Goal: Transaction & Acquisition: Book appointment/travel/reservation

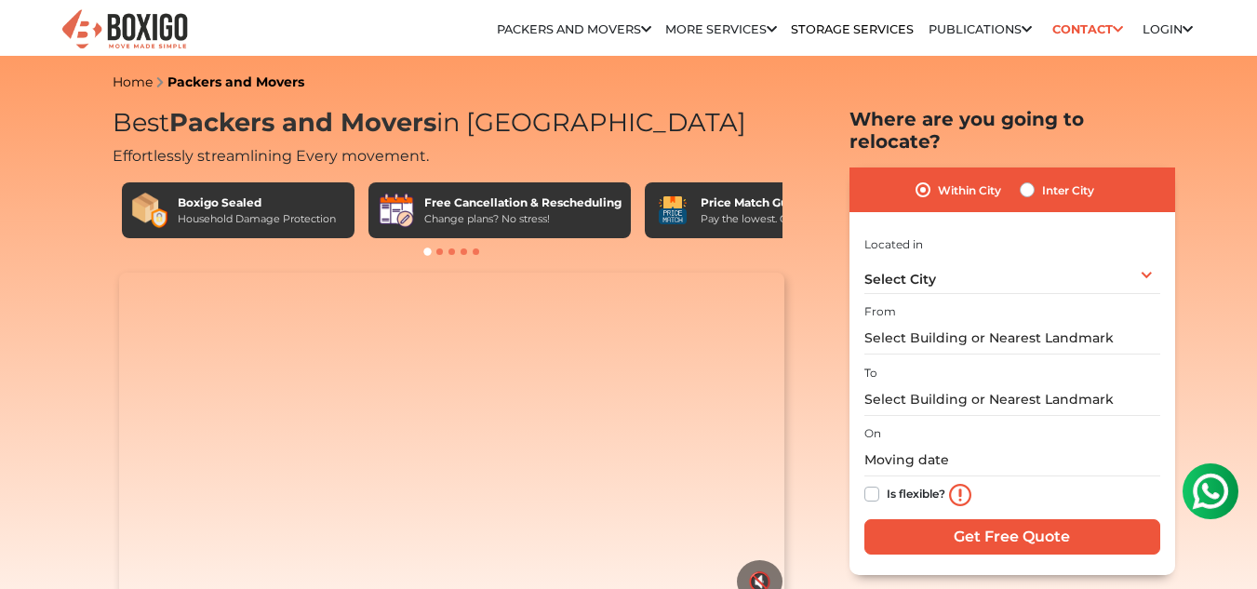
click at [1042, 179] on label "Inter City" at bounding box center [1068, 190] width 52 height 22
click at [1034, 179] on input "Inter City" at bounding box center [1027, 188] width 15 height 19
radio input "true"
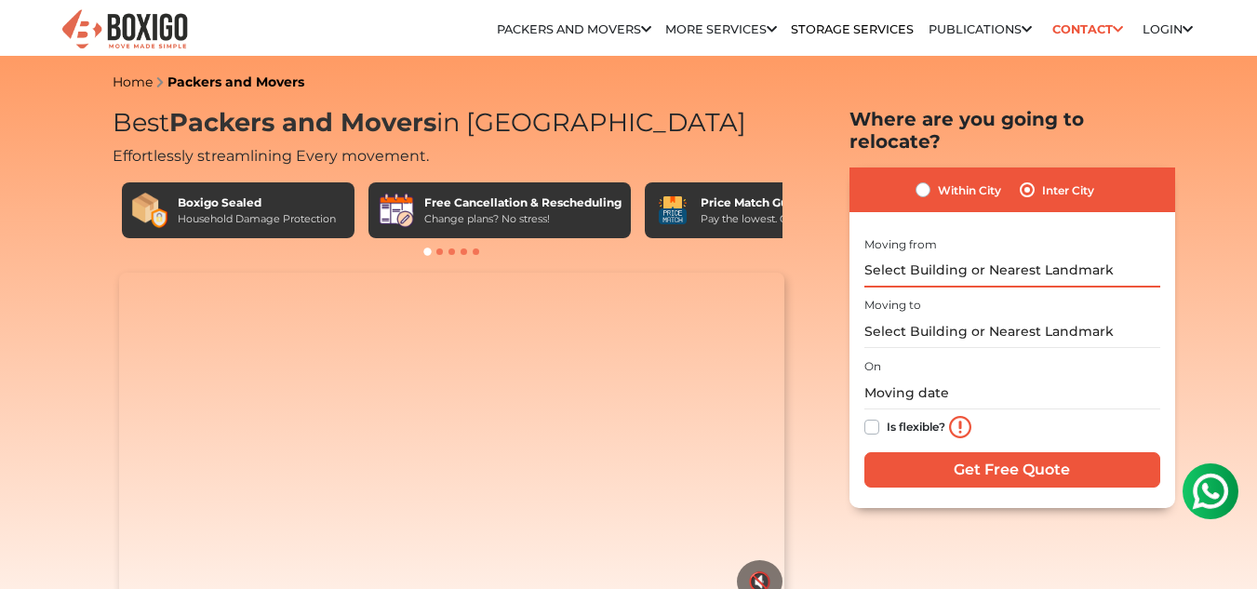
click at [934, 255] on input "text" at bounding box center [1012, 271] width 296 height 33
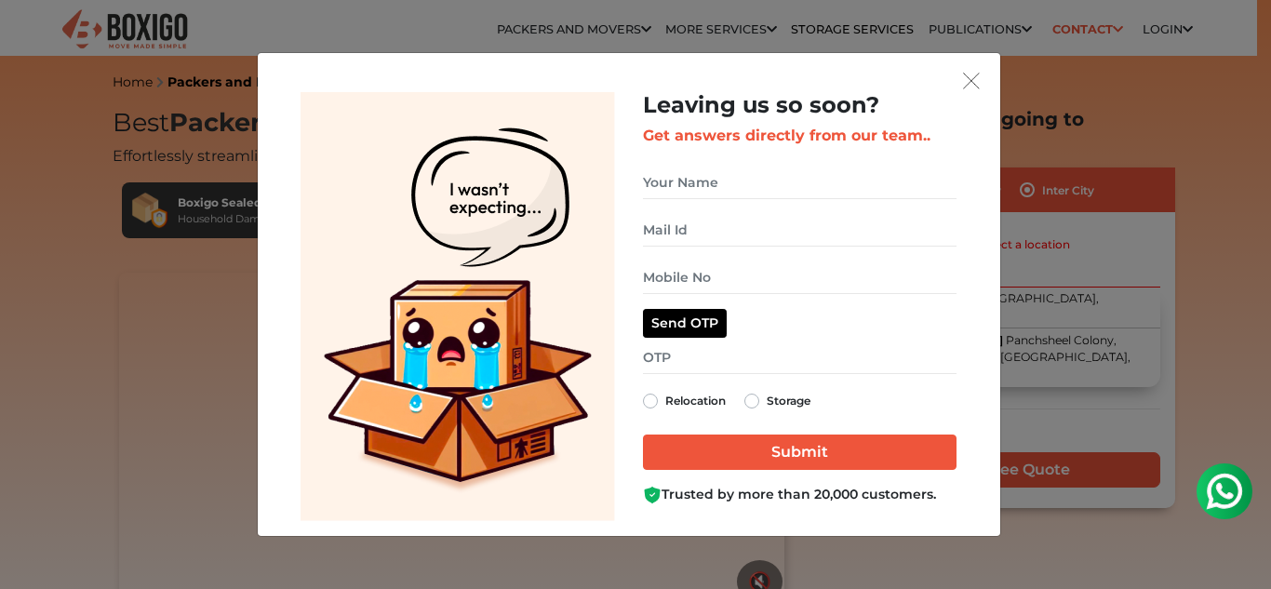
click at [960, 92] on div "Leaving us so soon? Get answers directly from our team.. Send OTP Relocation St…" at bounding box center [799, 306] width 341 height 429
click at [971, 88] on img "get free quote dialog" at bounding box center [971, 81] width 17 height 17
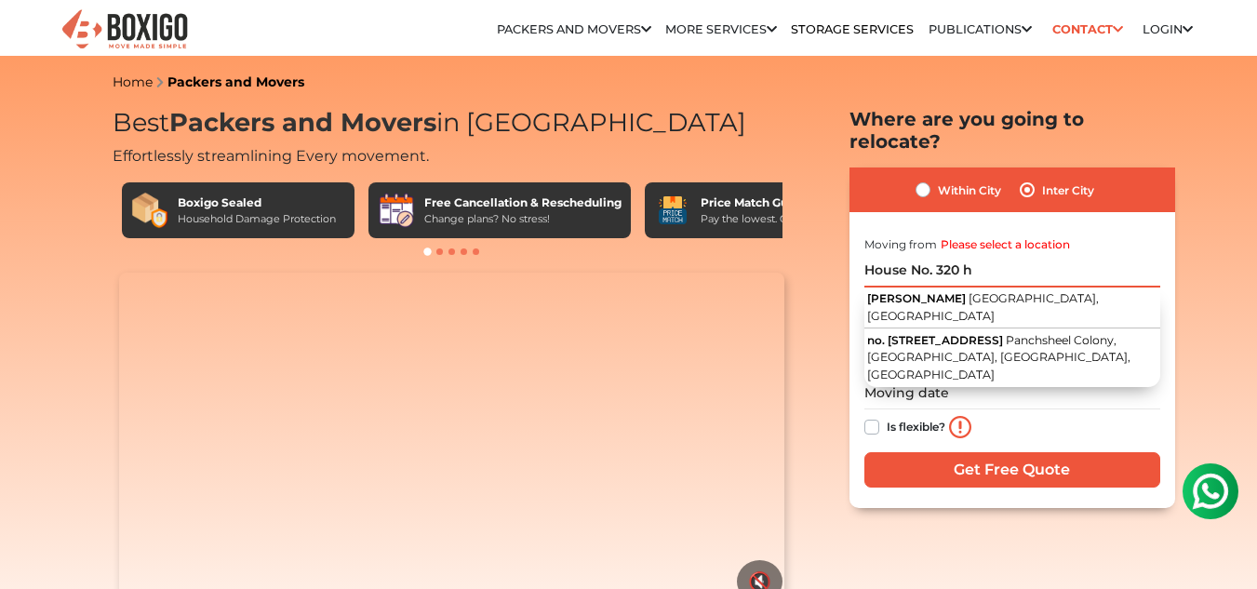
click at [981, 255] on input "House No. 320 h" at bounding box center [1012, 271] width 296 height 33
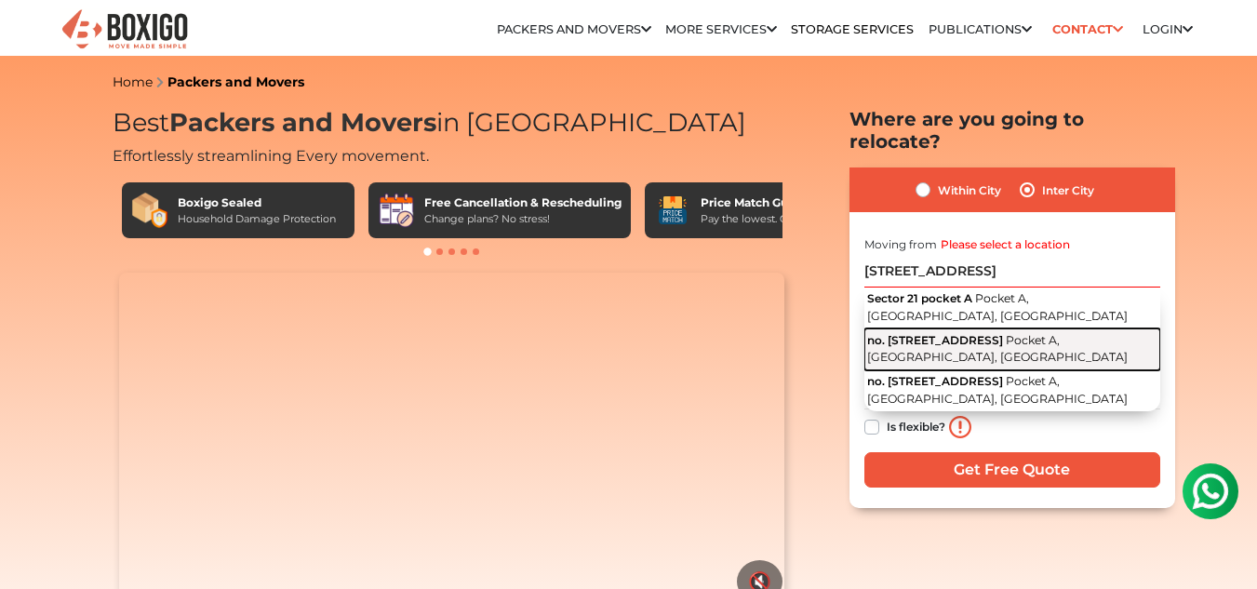
click at [1038, 328] on button "no. [STREET_ADDRESS]" at bounding box center [1012, 349] width 296 height 42
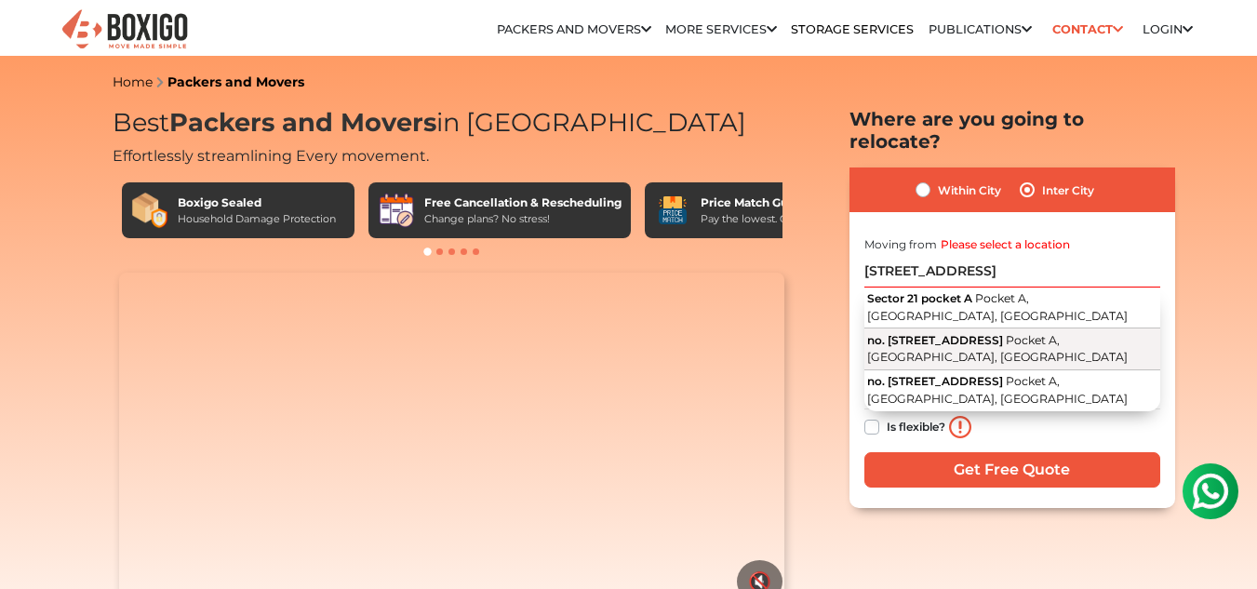
type input "no. [STREET_ADDRESS]"
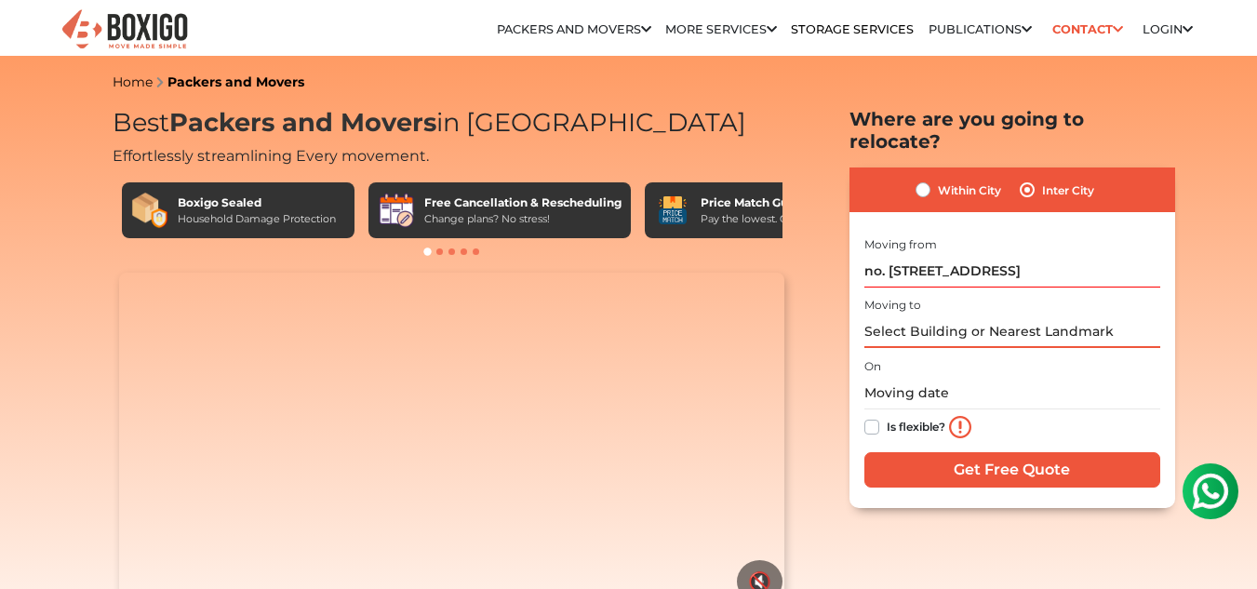
click at [957, 315] on input "text" at bounding box center [1012, 331] width 296 height 33
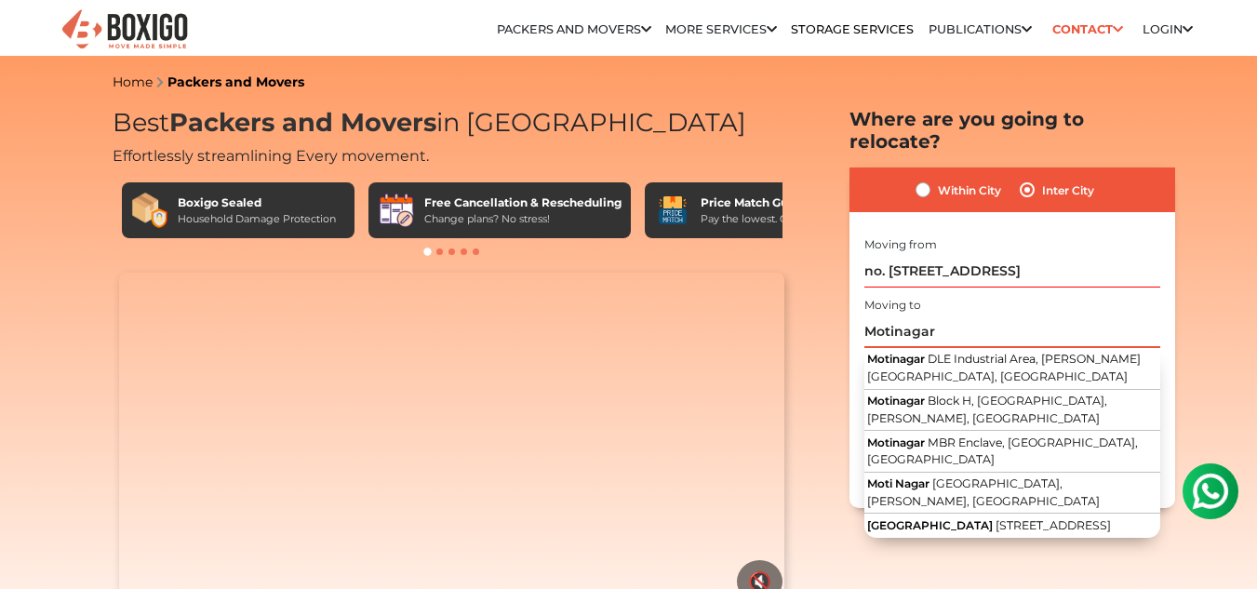
click at [957, 315] on input "Motinagar" at bounding box center [1012, 331] width 296 height 33
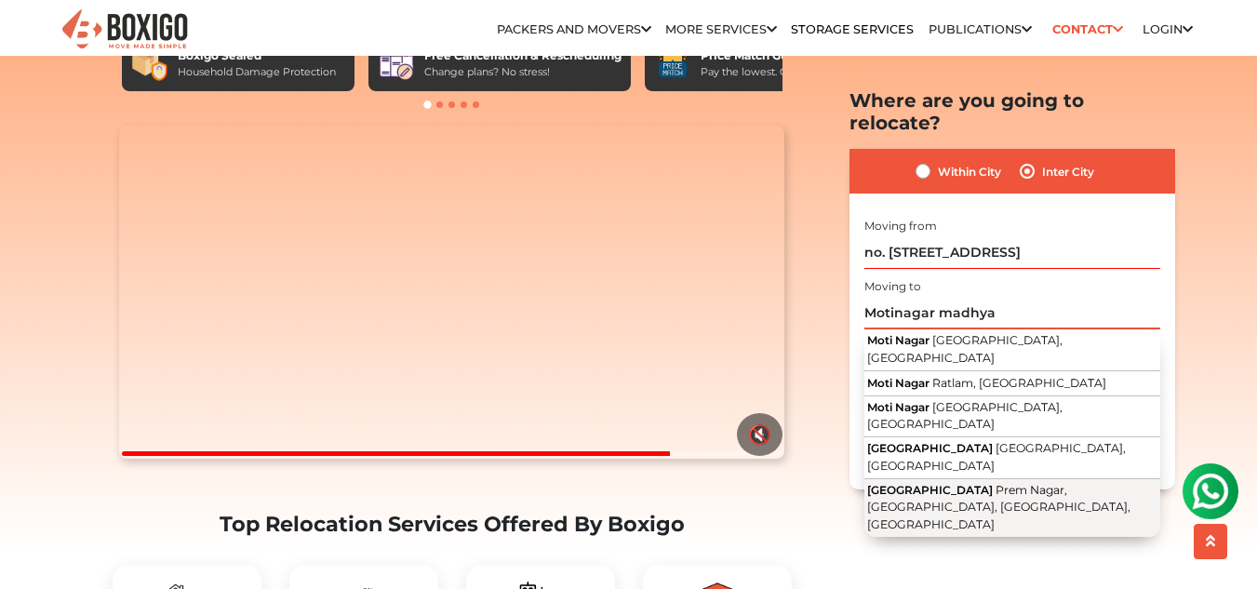
scroll to position [154, 0]
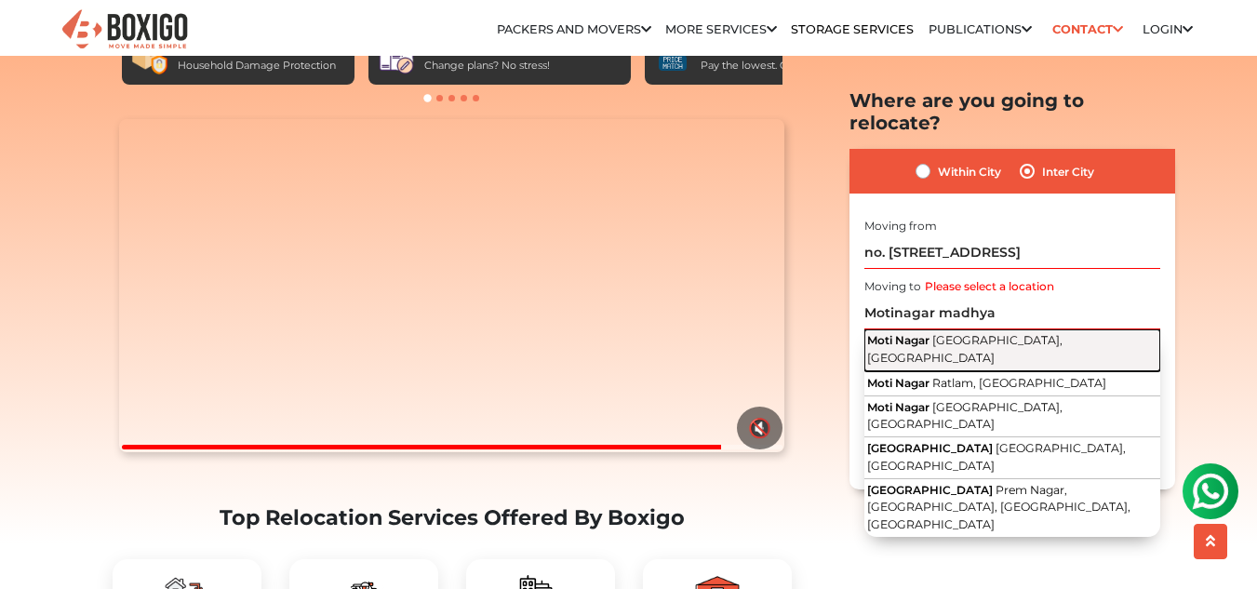
click at [952, 333] on span "[GEOGRAPHIC_DATA], [GEOGRAPHIC_DATA]" at bounding box center [964, 349] width 195 height 32
type input "Moti Nagar, [GEOGRAPHIC_DATA], [GEOGRAPHIC_DATA]"
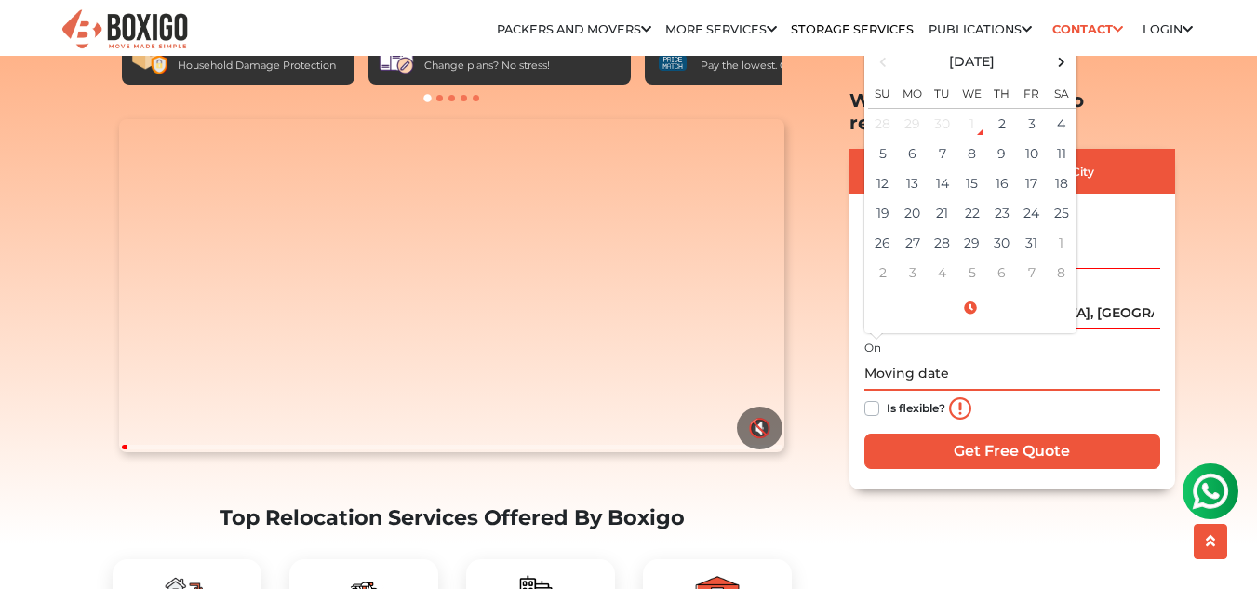
click at [939, 357] on input "text" at bounding box center [1012, 373] width 296 height 33
click at [889, 138] on td "5" at bounding box center [883, 153] width 30 height 30
click at [971, 357] on input "[DATE] 12:00 AM" at bounding box center [1012, 373] width 296 height 33
click at [990, 357] on input "[DATE] 12:00 AM" at bounding box center [1012, 373] width 296 height 33
click at [1000, 357] on input "[DATE] 12:00 AM" at bounding box center [1012, 373] width 296 height 33
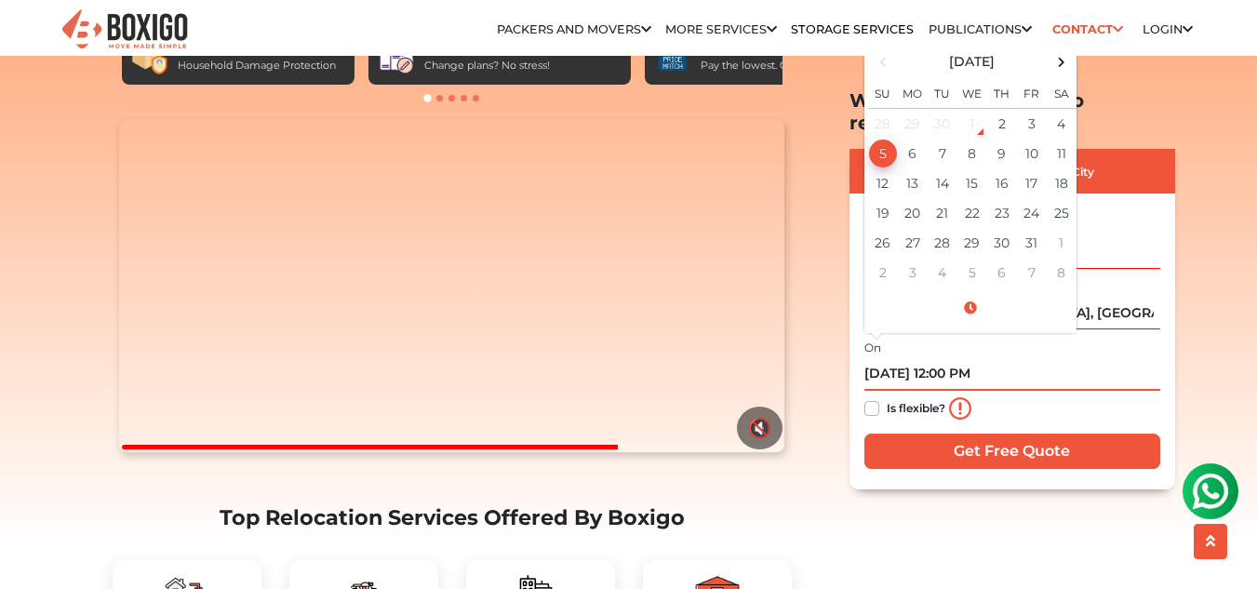
type input "[DATE] 12:00 PM"
click at [887, 396] on label "Is flexible?" at bounding box center [916, 406] width 59 height 20
click at [878, 396] on input "Is flexible?" at bounding box center [871, 405] width 15 height 19
checkbox input "true"
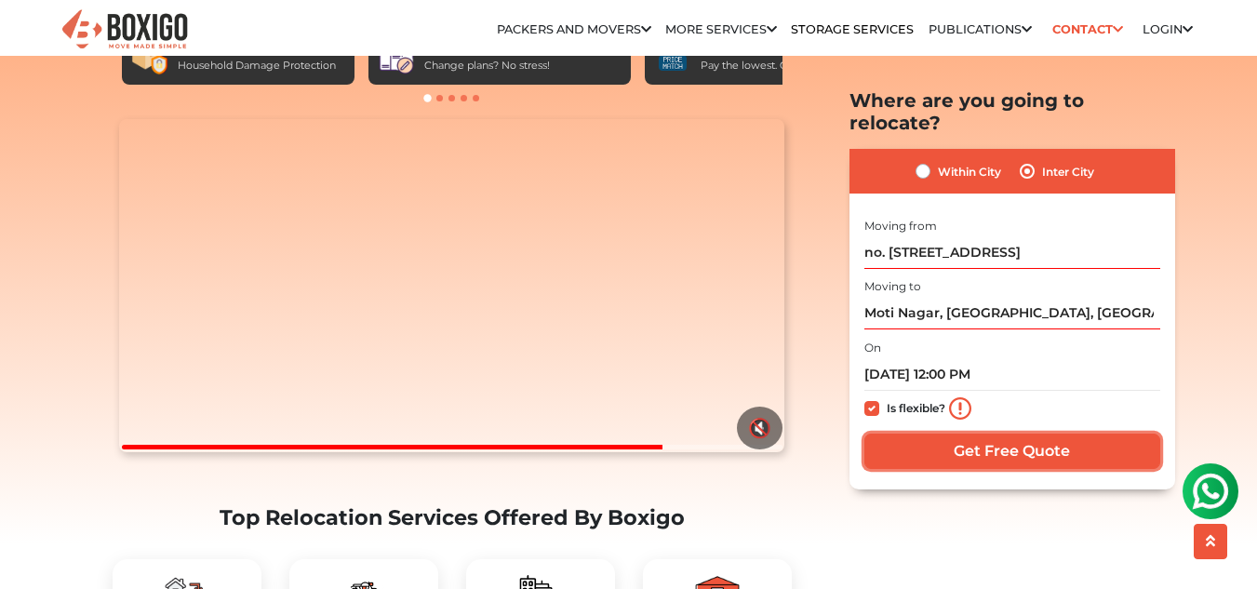
click at [1009, 433] on input "Get Free Quote" at bounding box center [1012, 450] width 296 height 35
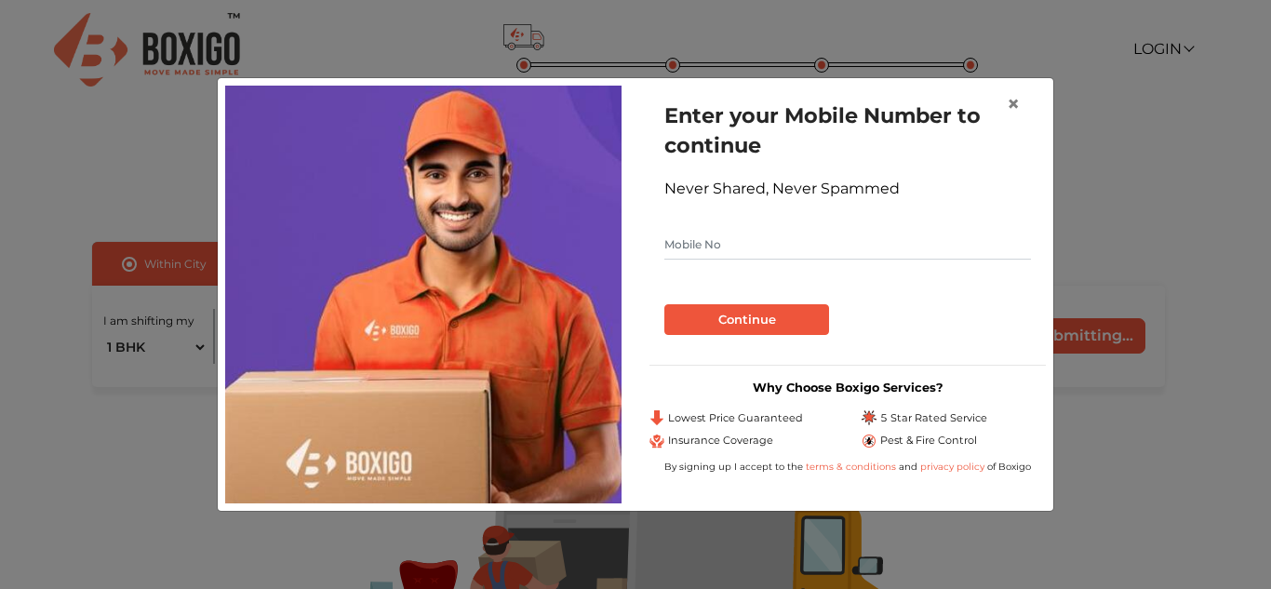
click at [733, 244] on input "text" at bounding box center [847, 245] width 367 height 30
type input "6266481401"
click at [751, 318] on button "Continue" at bounding box center [746, 320] width 165 height 32
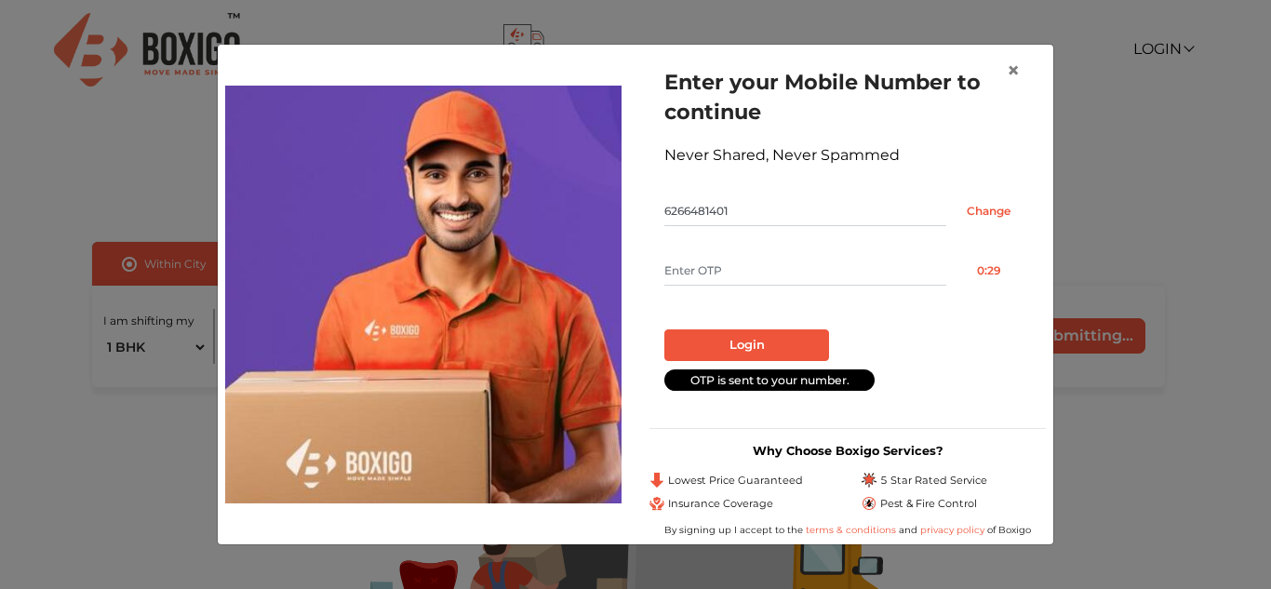
click at [721, 273] on input "text" at bounding box center [805, 271] width 282 height 30
type input "7153"
click at [706, 332] on button "Login" at bounding box center [746, 345] width 165 height 32
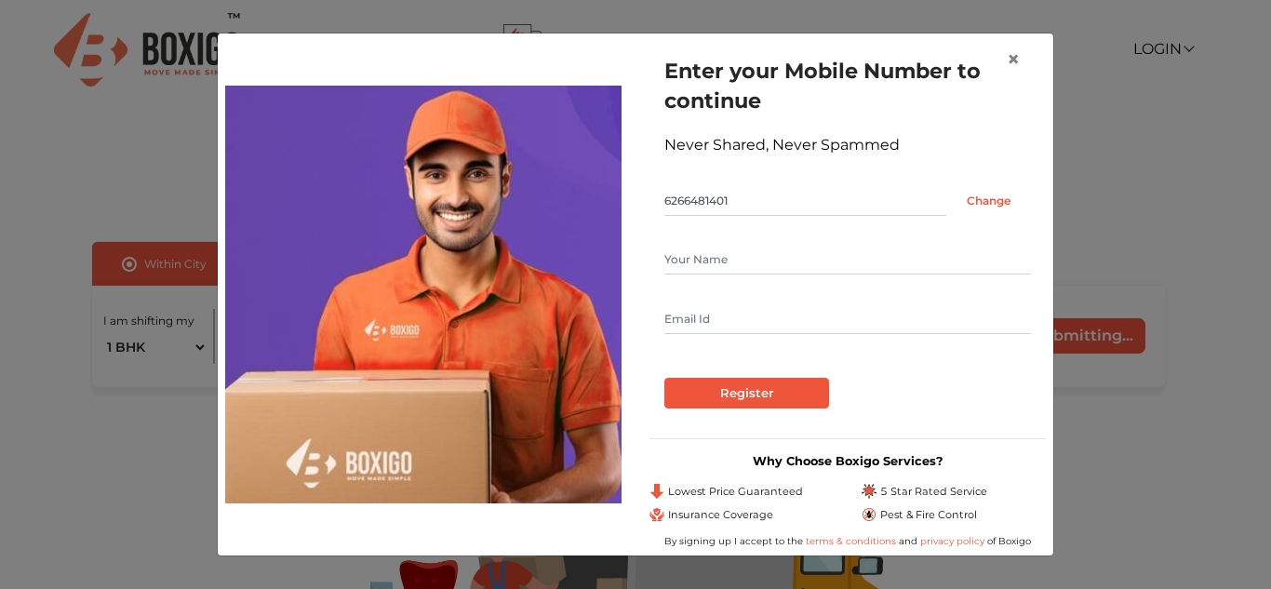
click at [722, 266] on input "text" at bounding box center [847, 260] width 367 height 30
type input "Khushi Gupta"
click at [732, 314] on input "text" at bounding box center [847, 319] width 367 height 30
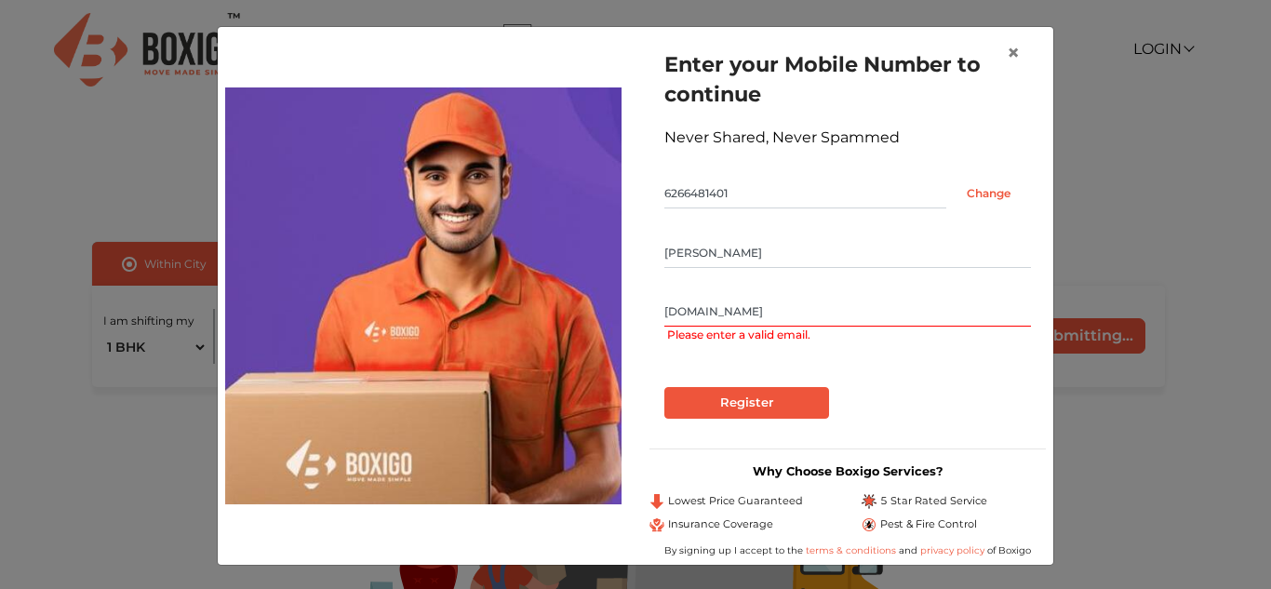
click at [722, 312] on input "Kg8658752gmail.com" at bounding box center [847, 312] width 367 height 30
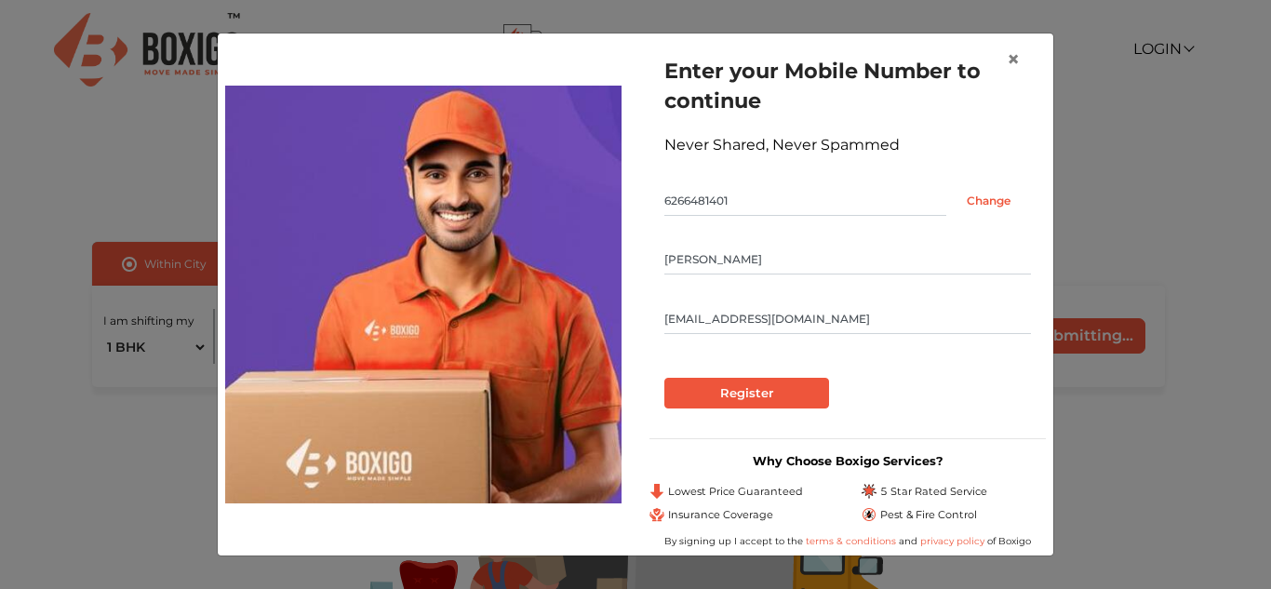
type input "Kg865875@gmail.com"
click at [733, 388] on input "Register" at bounding box center [746, 394] width 165 height 32
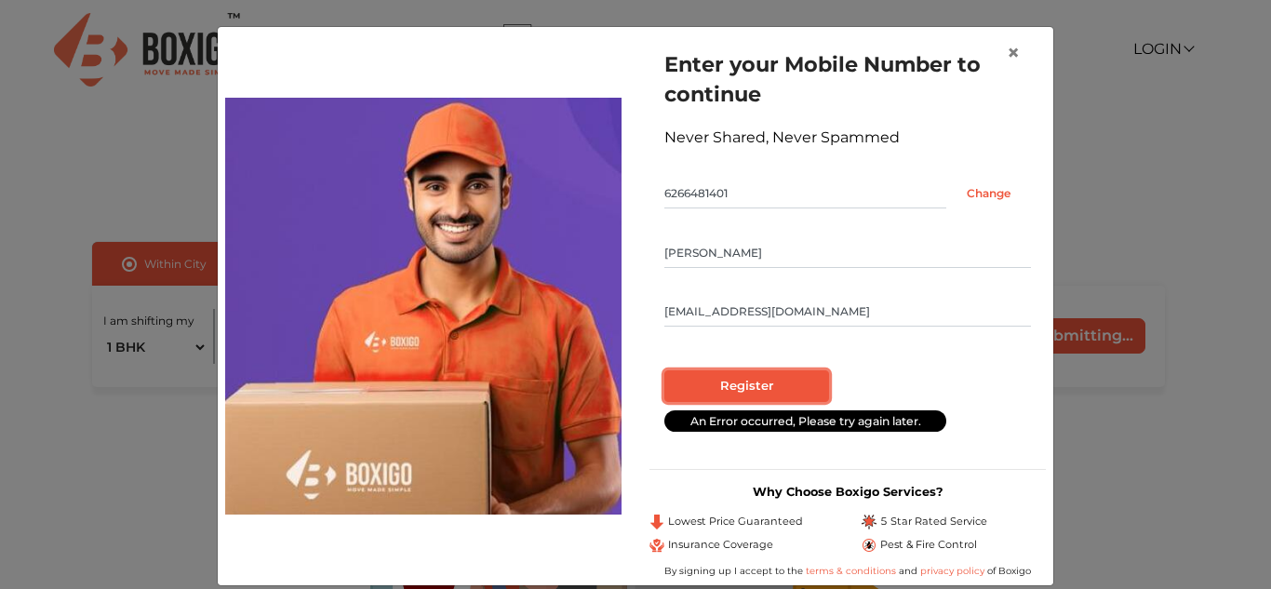
click at [761, 375] on input "Register" at bounding box center [746, 386] width 165 height 32
radio input "false"
radio input "true"
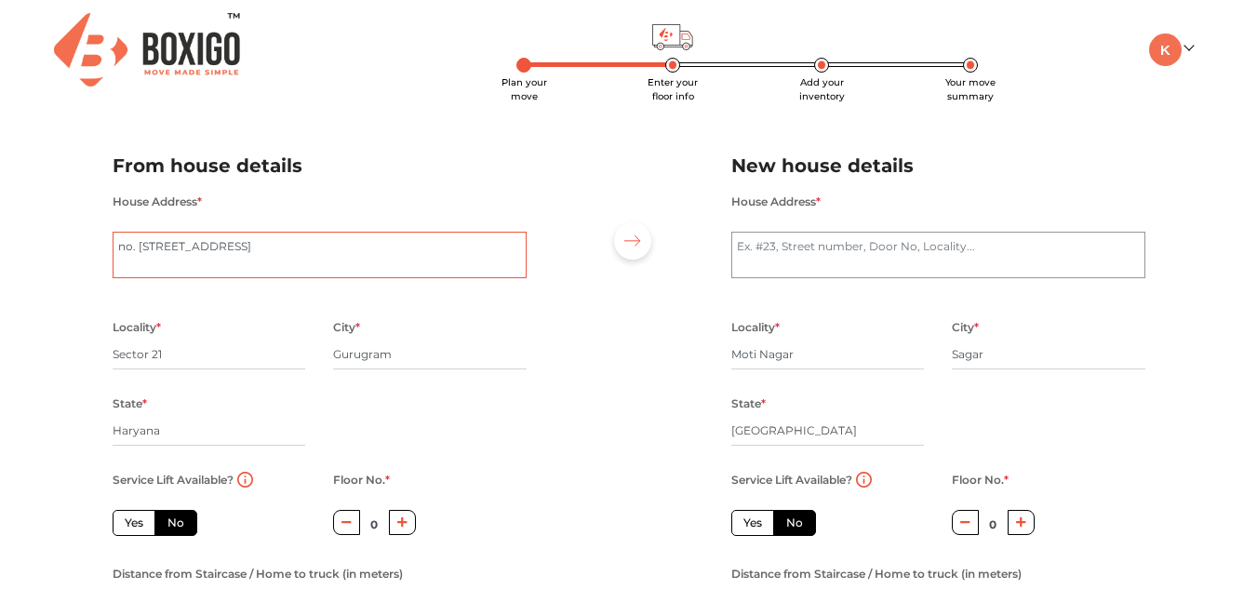
click at [136, 249] on textarea "no. 320, Sector 21 Road, Pocket A" at bounding box center [320, 255] width 414 height 47
click at [122, 248] on textarea "no. 320, Sector 21 Road, Pocket A" at bounding box center [320, 255] width 414 height 47
click at [167, 243] on textarea "no. 320, Sector 21 Road, Pocket A" at bounding box center [320, 255] width 414 height 47
click at [196, 247] on textarea "no. 320, Sector 21 Road, Pocket A" at bounding box center [320, 255] width 414 height 47
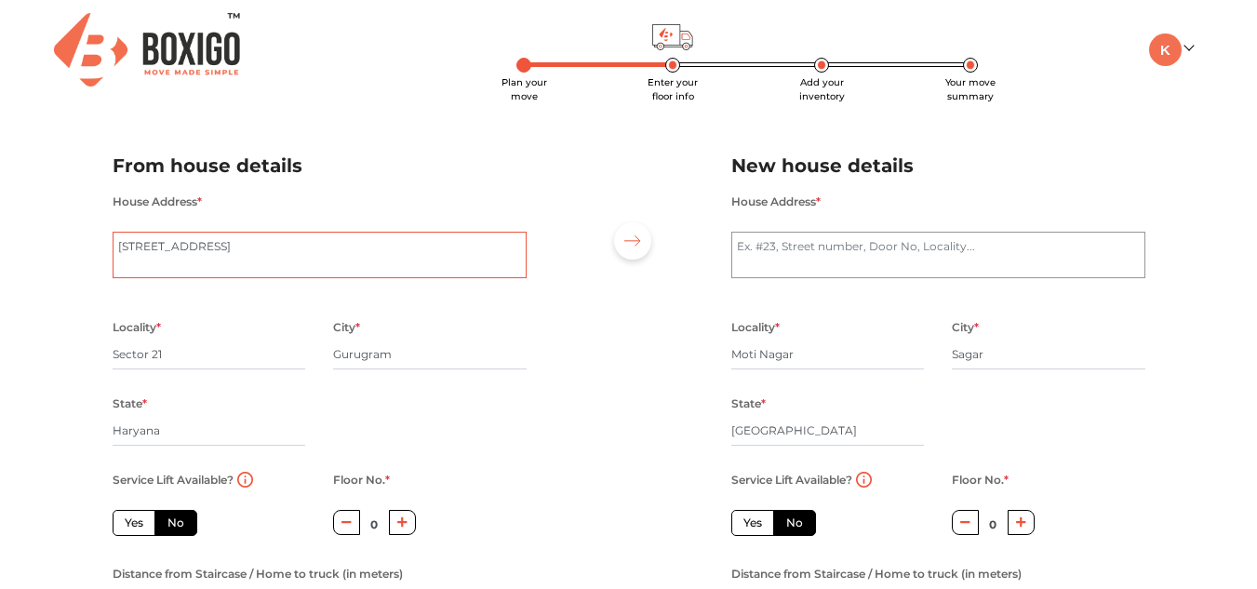
click at [196, 247] on textarea "no. 320, Sector 21 Road, Pocket A" at bounding box center [320, 255] width 414 height 47
click at [272, 248] on textarea "no. 320, Sector 21 Road, Pocket A" at bounding box center [320, 255] width 414 height 47
click at [306, 246] on textarea "no. 320, Sector 21 Road, Pocket A" at bounding box center [320, 255] width 414 height 47
click at [210, 245] on textarea "no. 320, Sector 21 Road, Pocket A" at bounding box center [320, 255] width 414 height 47
click at [217, 246] on textarea "no. 320, Sector 21 Road, Pocket A" at bounding box center [320, 255] width 414 height 47
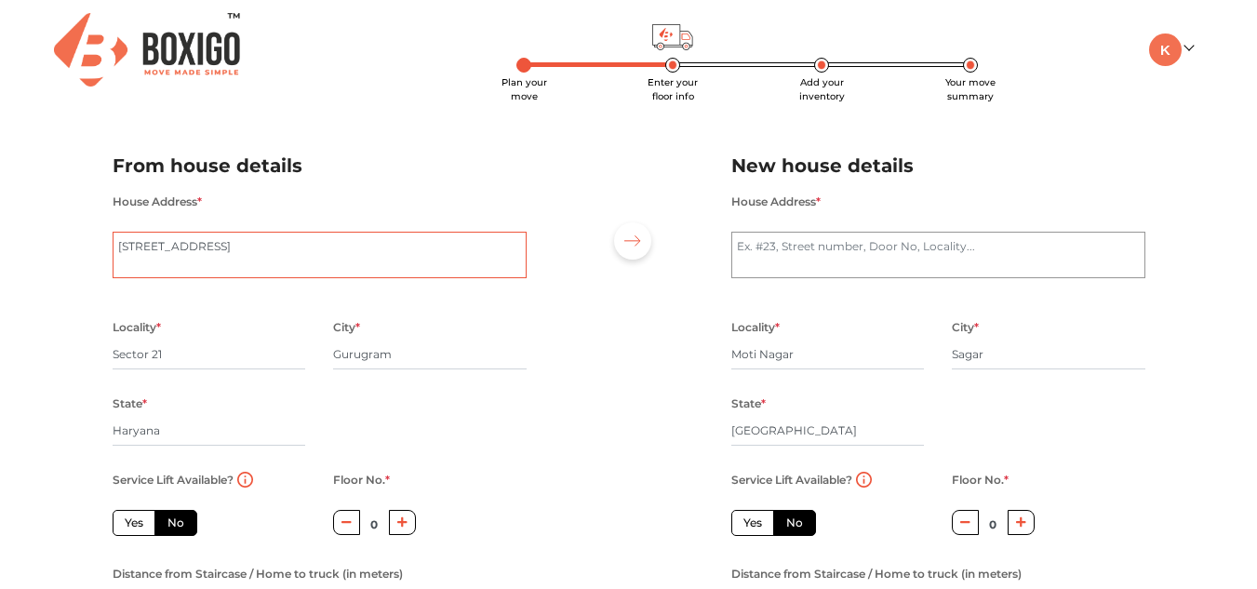
click at [217, 246] on textarea "no. 320, Sector 21 Road, Pocket A" at bounding box center [320, 255] width 414 height 47
click at [265, 248] on textarea "no. 320, Sector 21 Road, Pocket A" at bounding box center [320, 255] width 414 height 47
click at [271, 247] on textarea "no. 320, Sector 21 Road, Pocket A" at bounding box center [320, 255] width 414 height 47
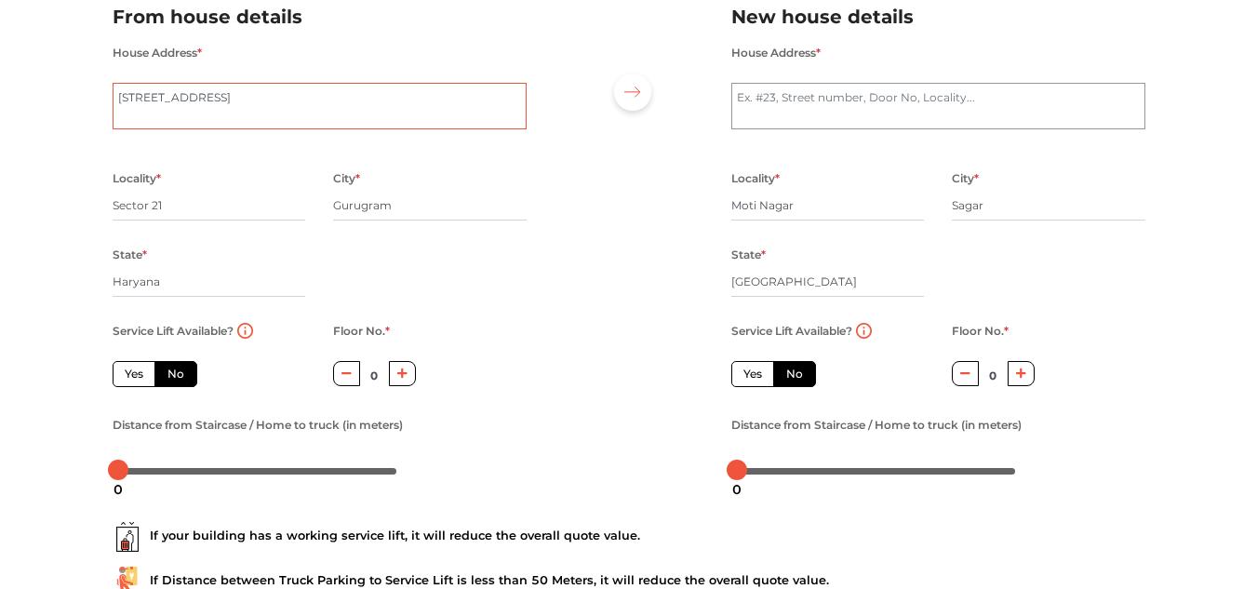
type textarea "House No. 320 h, Sector 21, Pocket A"
click at [135, 378] on label "Yes" at bounding box center [134, 374] width 43 height 26
click at [135, 378] on input "Yes" at bounding box center [131, 372] width 12 height 12
radio input "true"
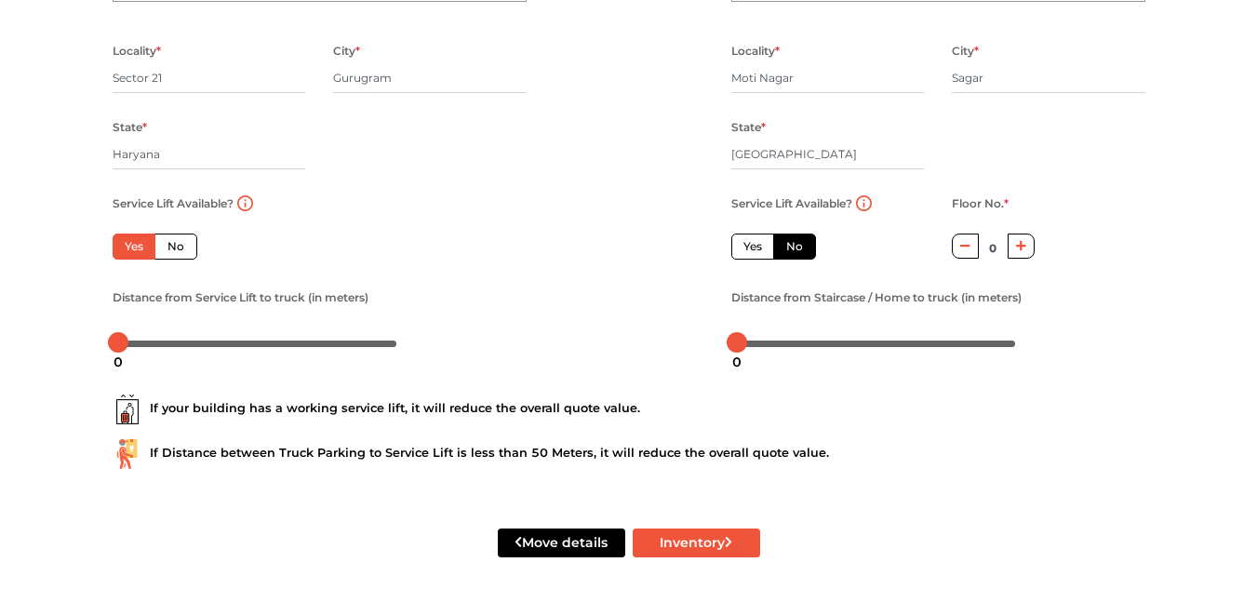
scroll to position [280, 0]
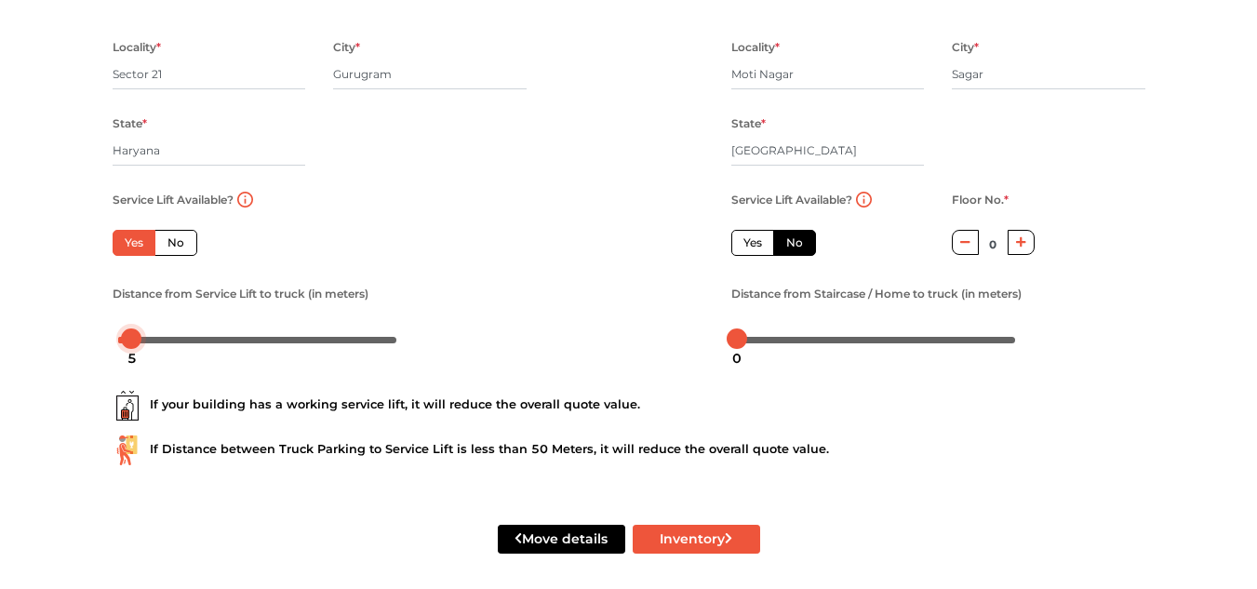
drag, startPoint x: 121, startPoint y: 341, endPoint x: 134, endPoint y: 338, distance: 13.3
click at [134, 338] on div at bounding box center [131, 338] width 20 height 20
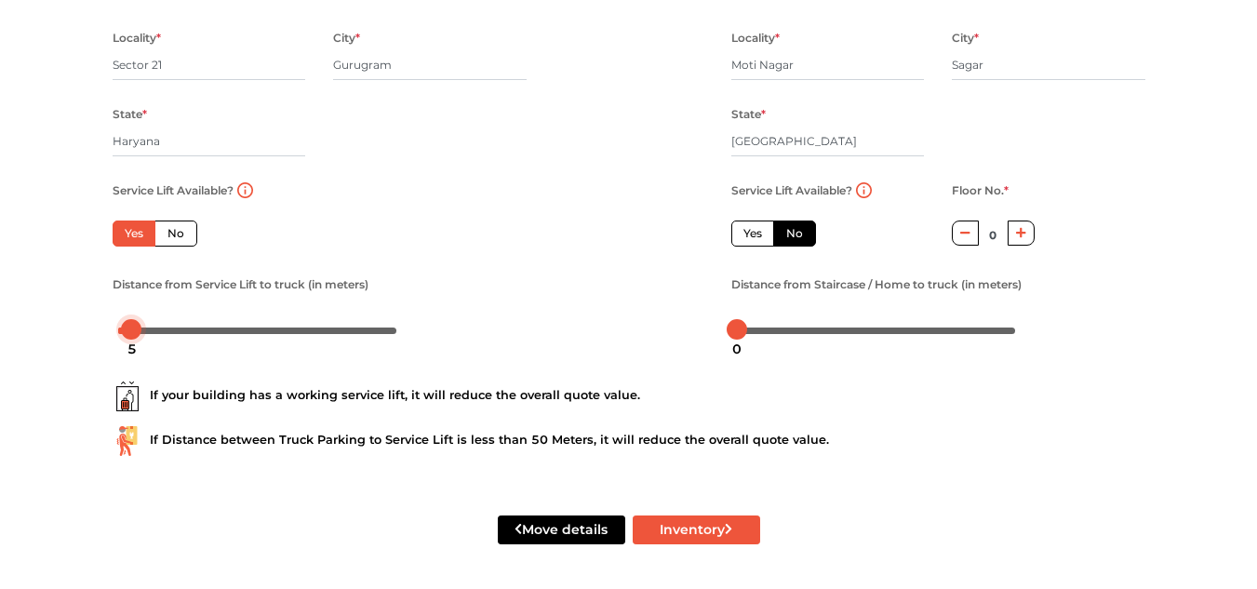
scroll to position [0, 0]
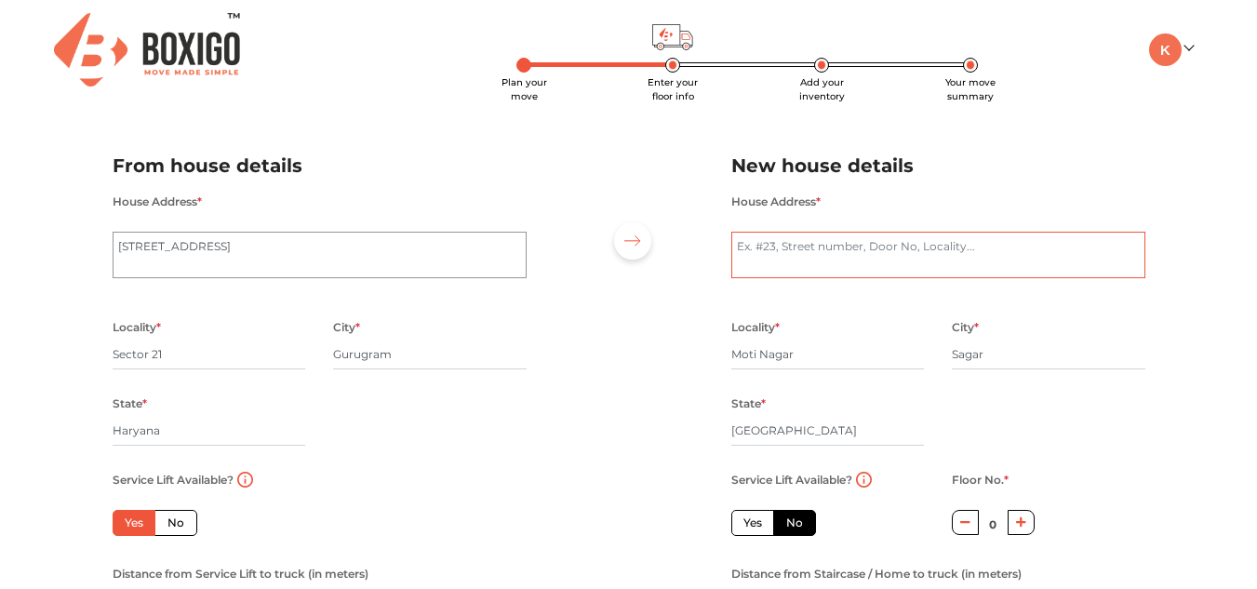
click at [808, 250] on textarea "House Address *" at bounding box center [938, 255] width 414 height 47
click at [1045, 247] on textarea "In front of Motinagar Police Station, Bhagatsingh ward Tiwari Gali" at bounding box center [938, 255] width 414 height 47
click at [1047, 246] on textarea "In front of Motinagar Police Station, Bhagatsingh ward Tiwari Gali" at bounding box center [938, 255] width 414 height 47
click at [1115, 241] on textarea "In front of Motinagar Police Station, Bhagatsingh ward, Tiwari Gali" at bounding box center [938, 255] width 414 height 47
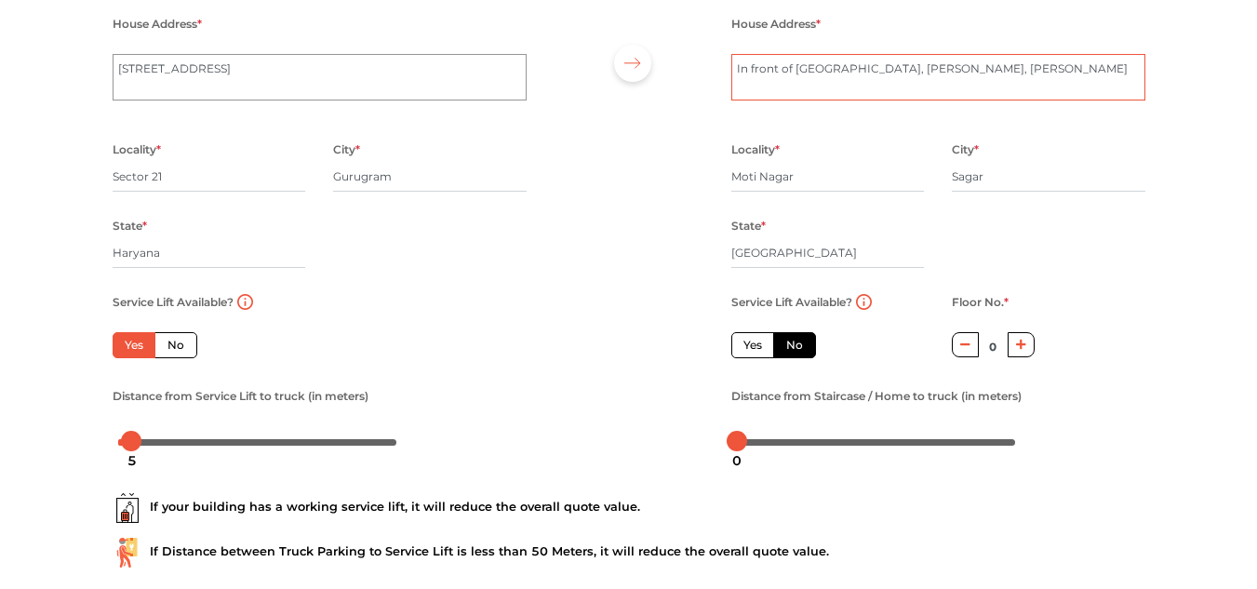
scroll to position [181, 0]
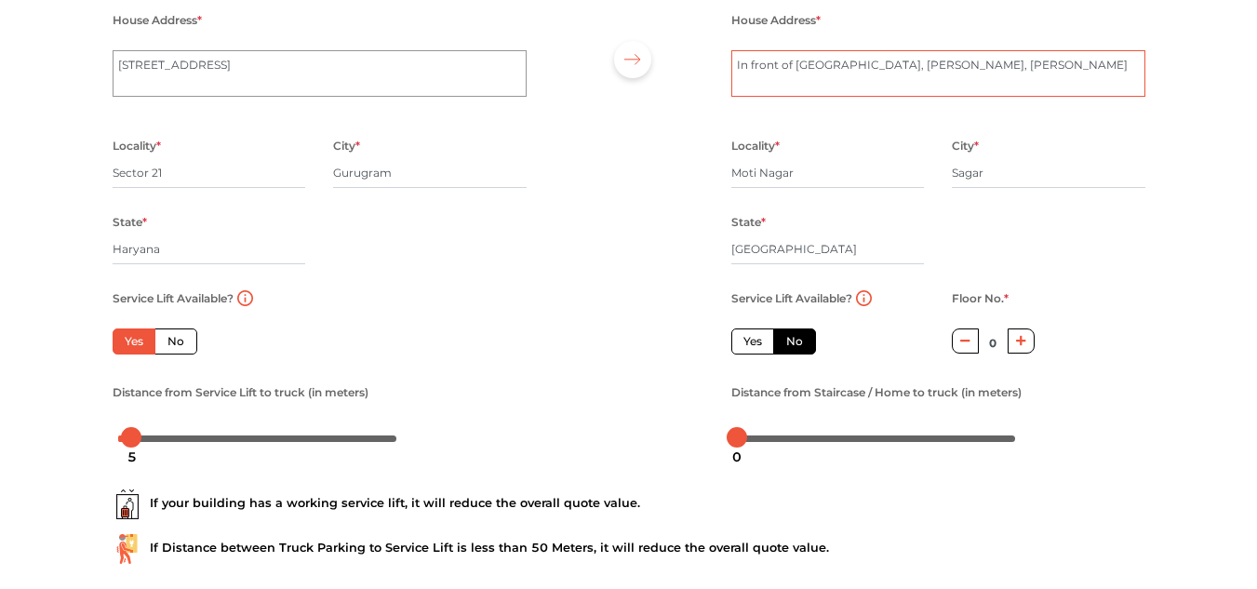
type textarea "In front of Motinagar Police Station, Bhagatsingh ward, Tiwari Gali"
click at [794, 338] on label "No" at bounding box center [794, 341] width 43 height 26
click at [794, 338] on input "No" at bounding box center [792, 339] width 12 height 12
click at [783, 343] on label "No" at bounding box center [794, 341] width 43 height 26
click at [786, 343] on input "No" at bounding box center [792, 339] width 12 height 12
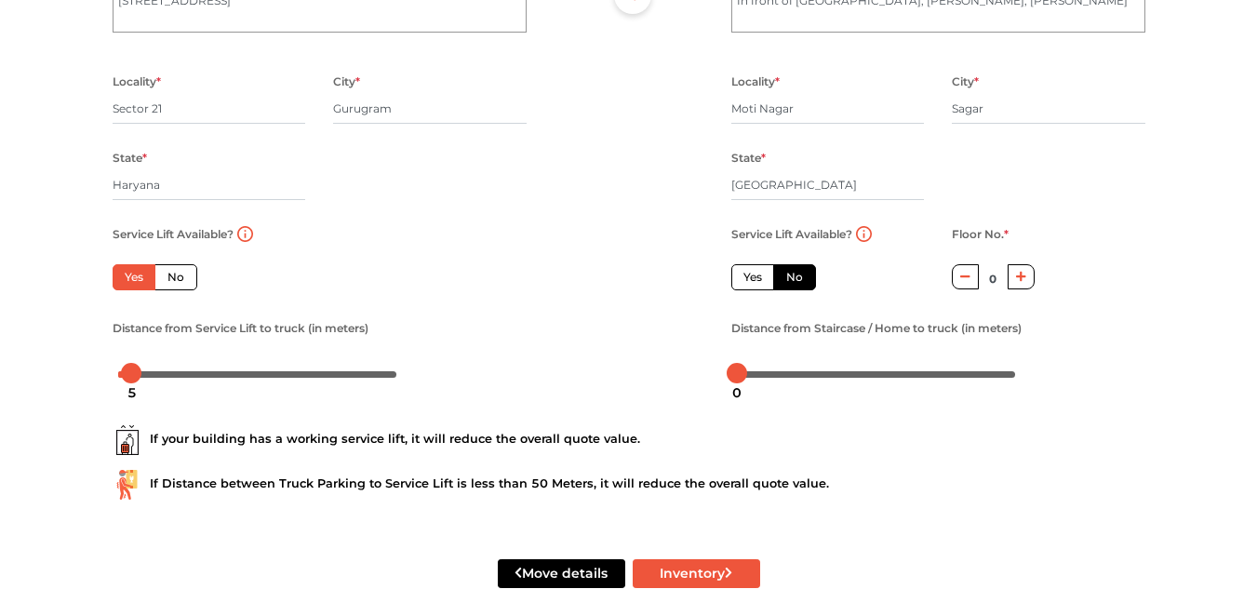
scroll to position [289, 0]
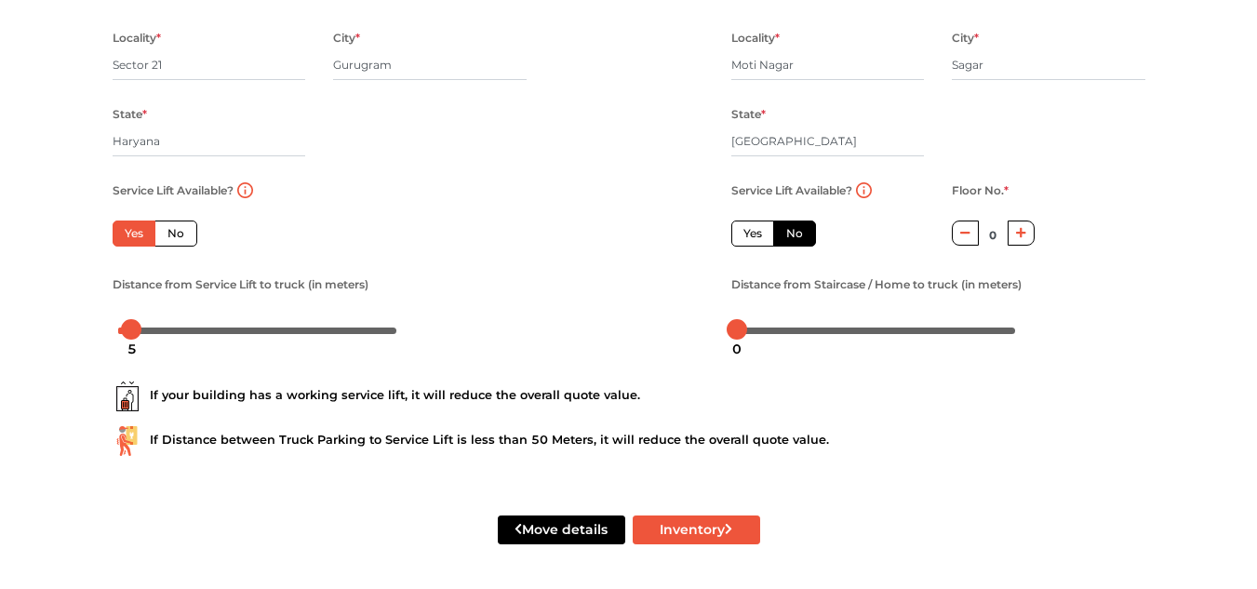
click at [729, 334] on div "0" at bounding box center [737, 349] width 24 height 32
click at [733, 333] on div "0" at bounding box center [737, 349] width 24 height 32
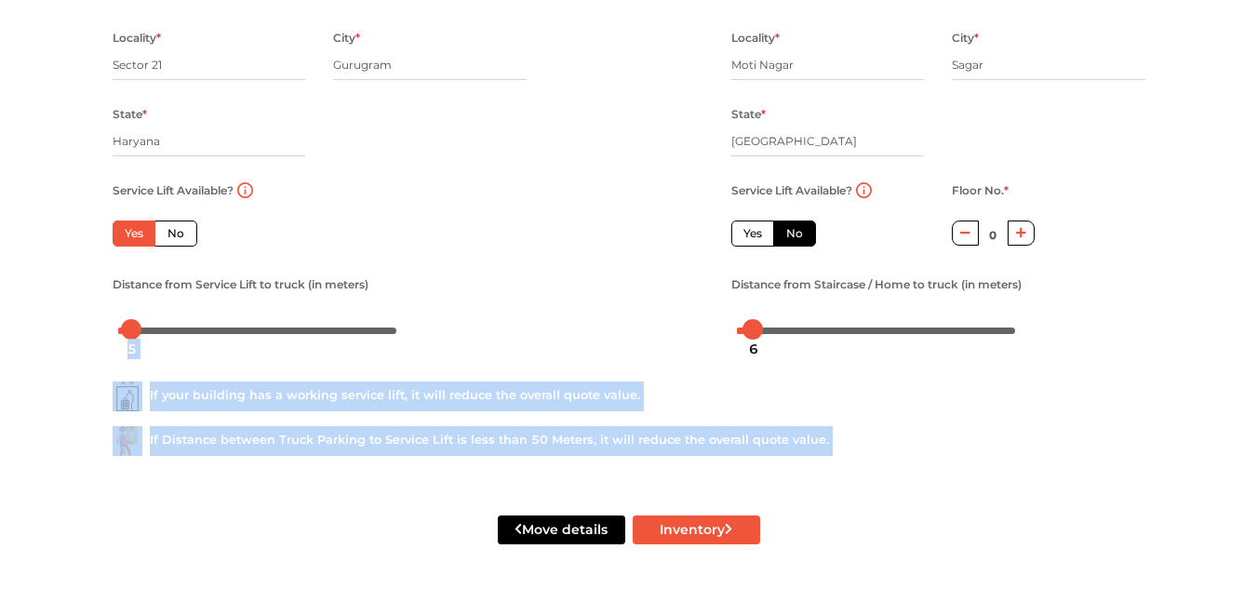
drag, startPoint x: 733, startPoint y: 332, endPoint x: 751, endPoint y: 329, distance: 17.9
click at [751, 300] on body "Plan your move Enter your floor info Add your inventory Your move summary My Mo…" at bounding box center [628, 5] width 1257 height 589
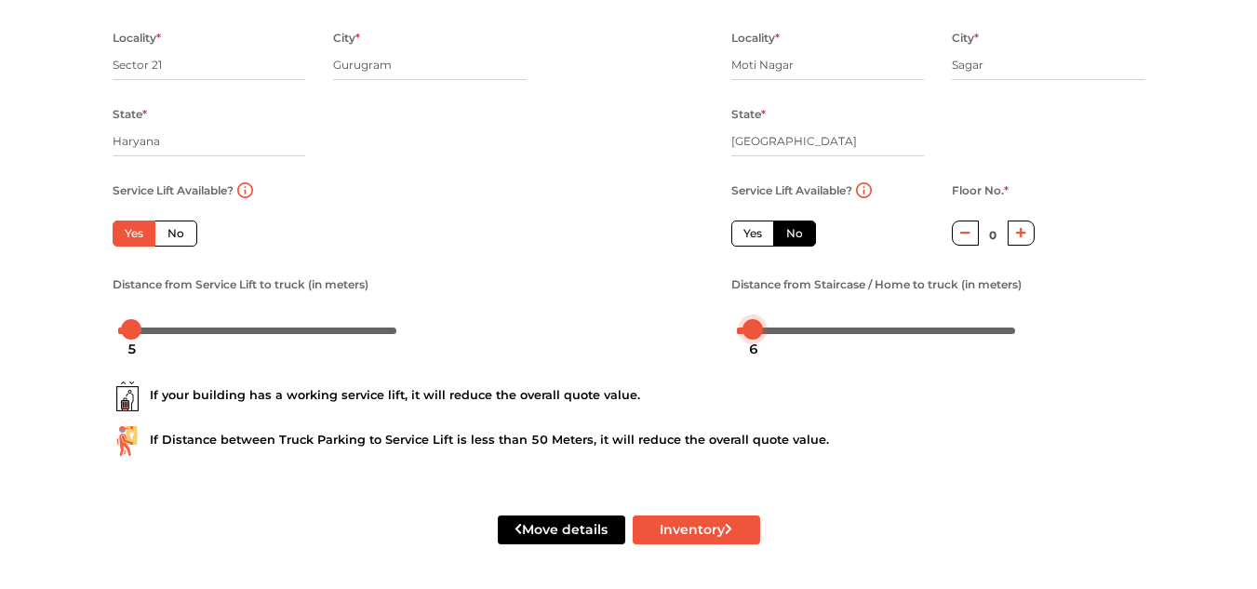
click at [752, 353] on div "6" at bounding box center [753, 349] width 24 height 32
click at [754, 325] on div at bounding box center [750, 329] width 20 height 20
click at [722, 529] on button "Inventory" at bounding box center [696, 529] width 127 height 29
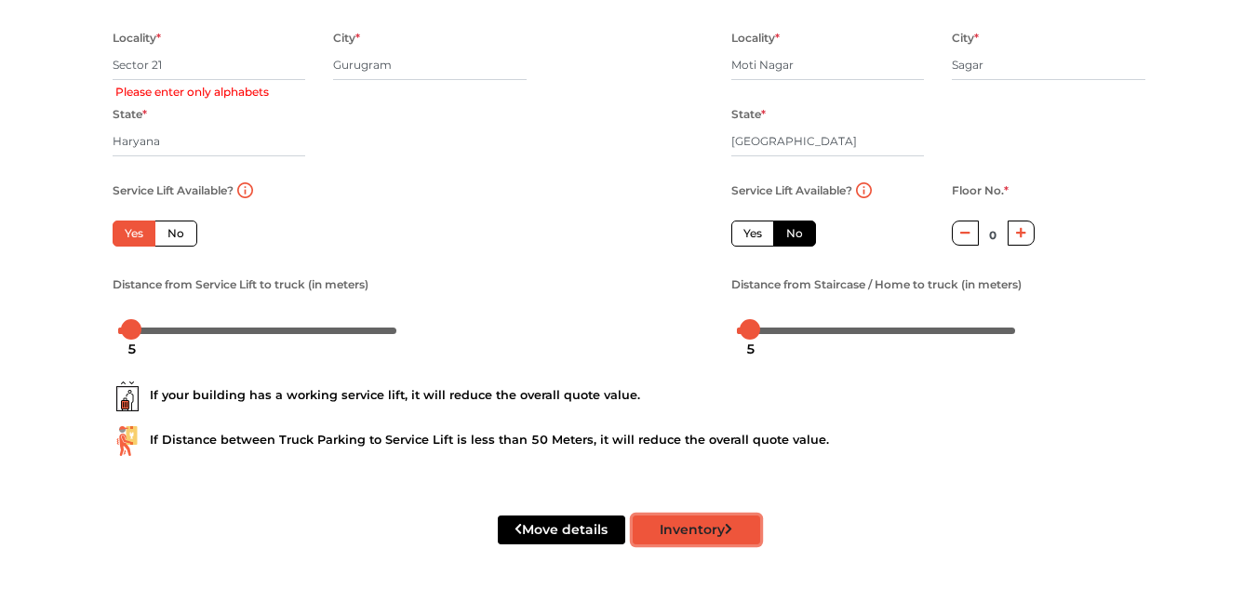
click at [723, 527] on button "Inventory" at bounding box center [696, 529] width 127 height 29
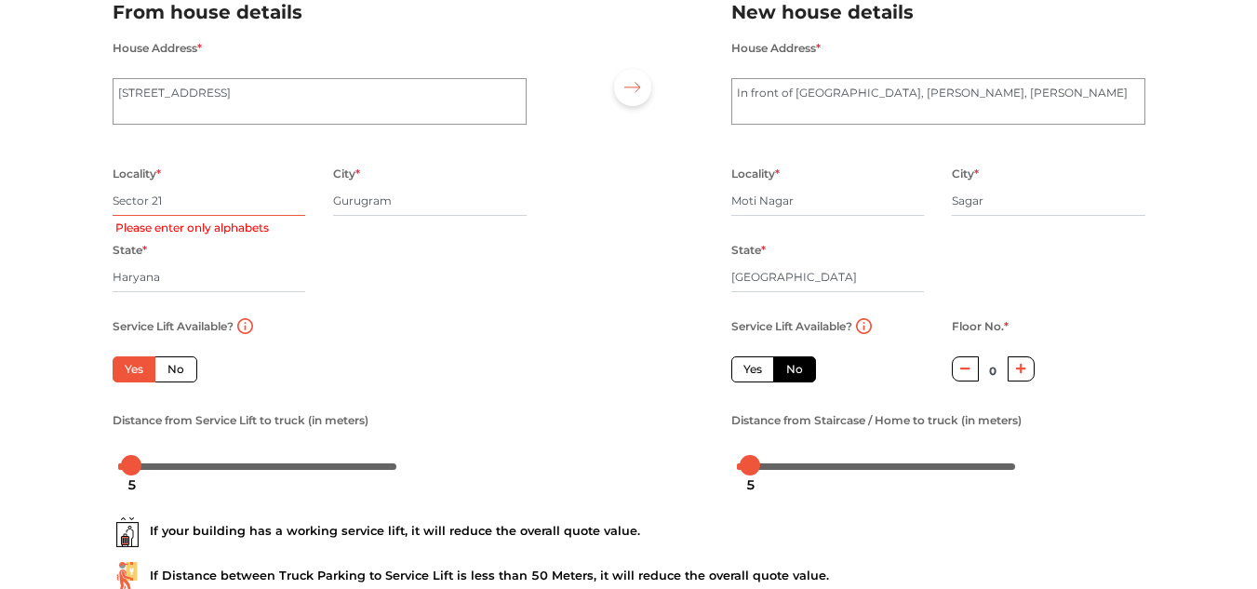
scroll to position [123, 0]
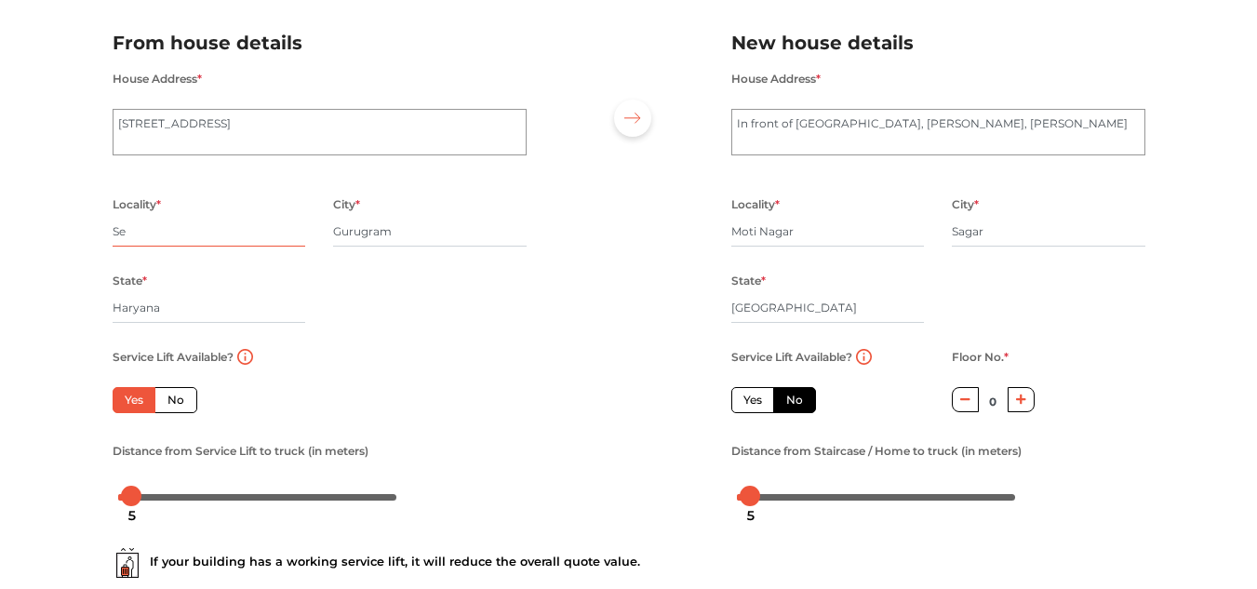
type input "S"
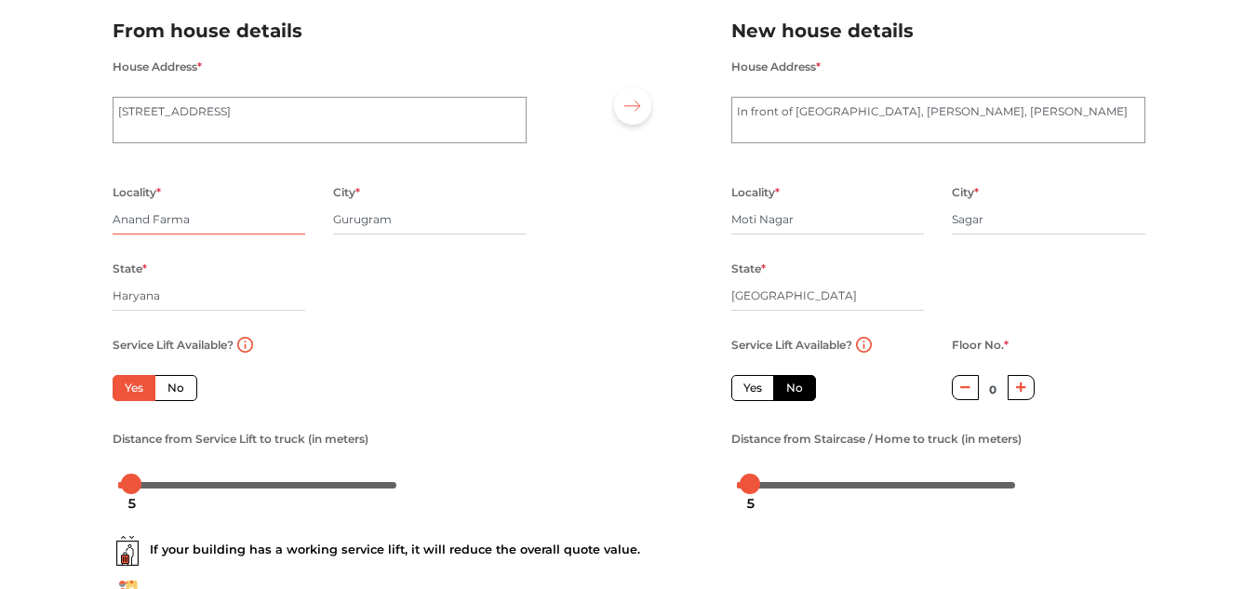
scroll to position [289, 0]
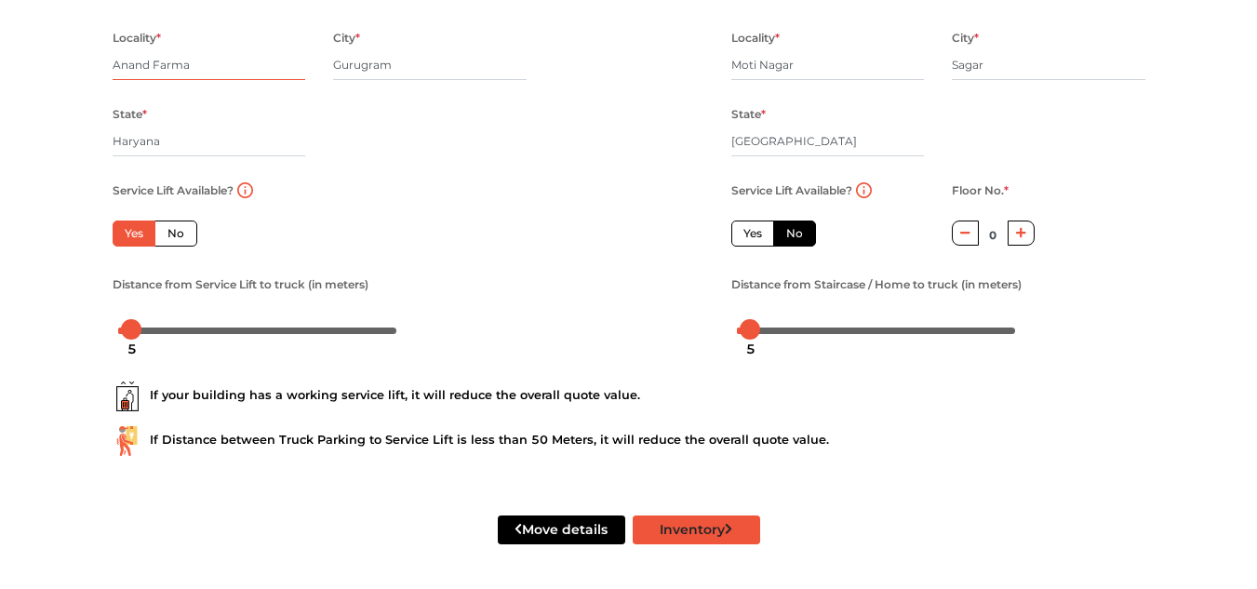
type input "Anand Farma"
click at [718, 524] on button "Inventory" at bounding box center [696, 529] width 127 height 29
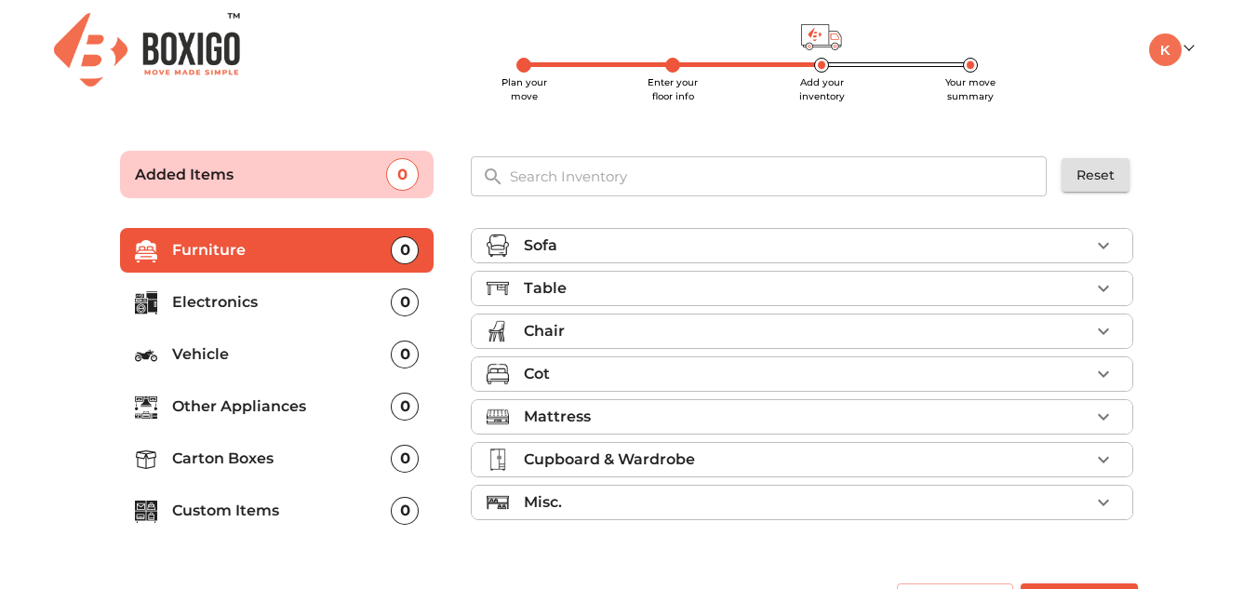
scroll to position [47, 0]
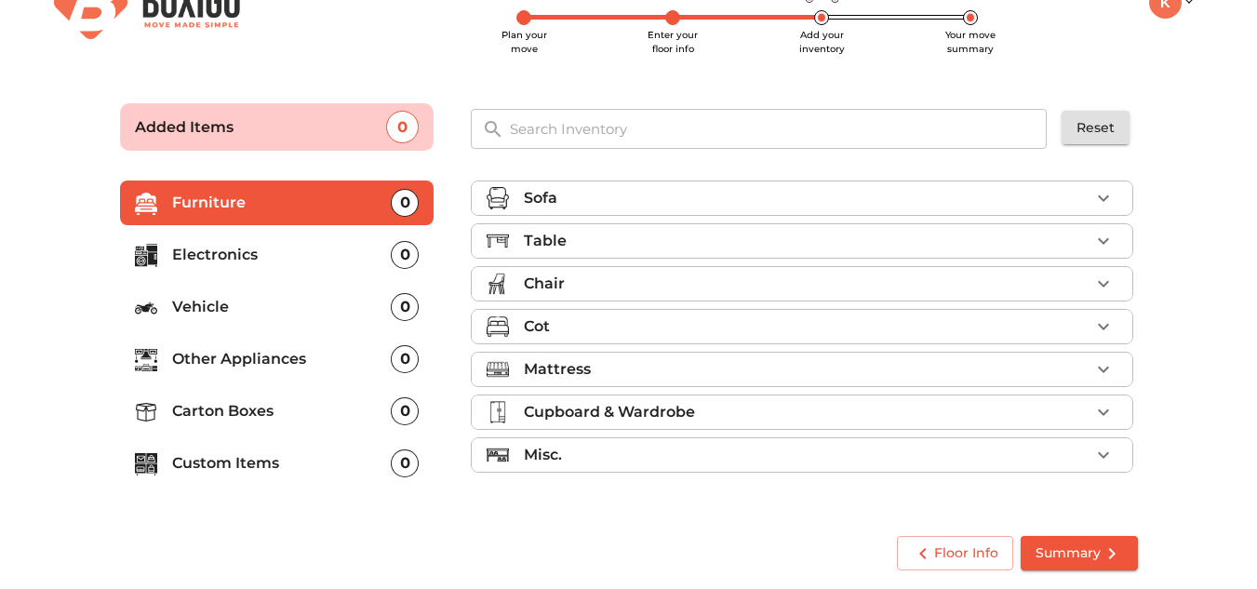
click at [401, 460] on div "0" at bounding box center [405, 463] width 28 height 28
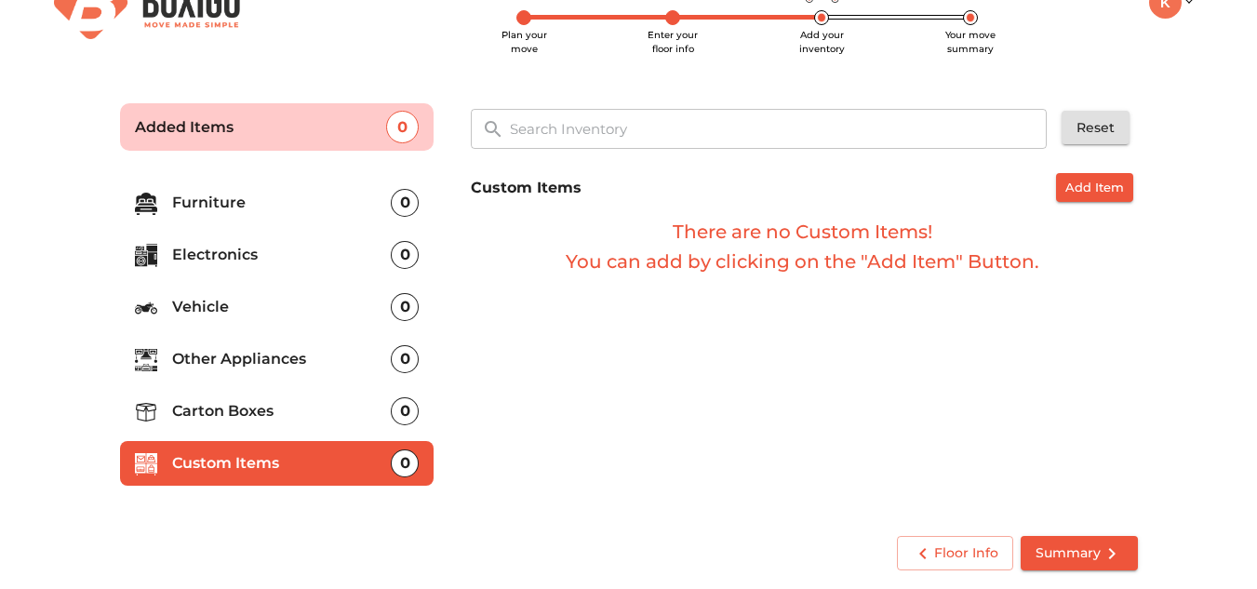
click at [297, 410] on p "Carton Boxes" at bounding box center [282, 411] width 220 height 22
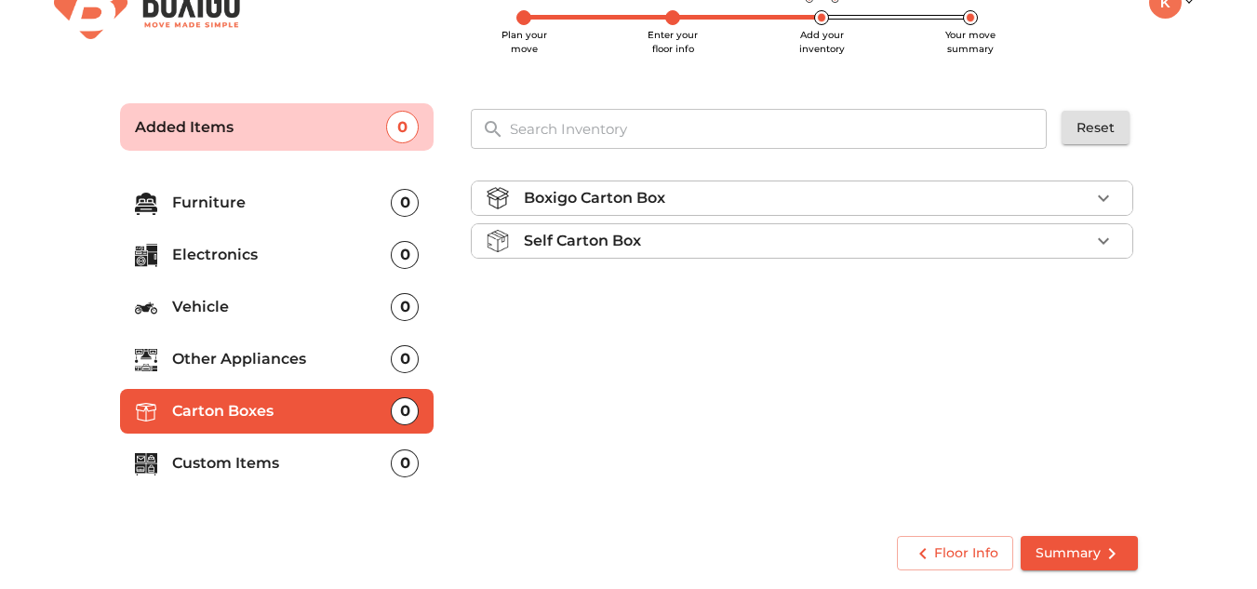
click at [602, 201] on p "Boxigo Carton Box" at bounding box center [594, 198] width 141 height 22
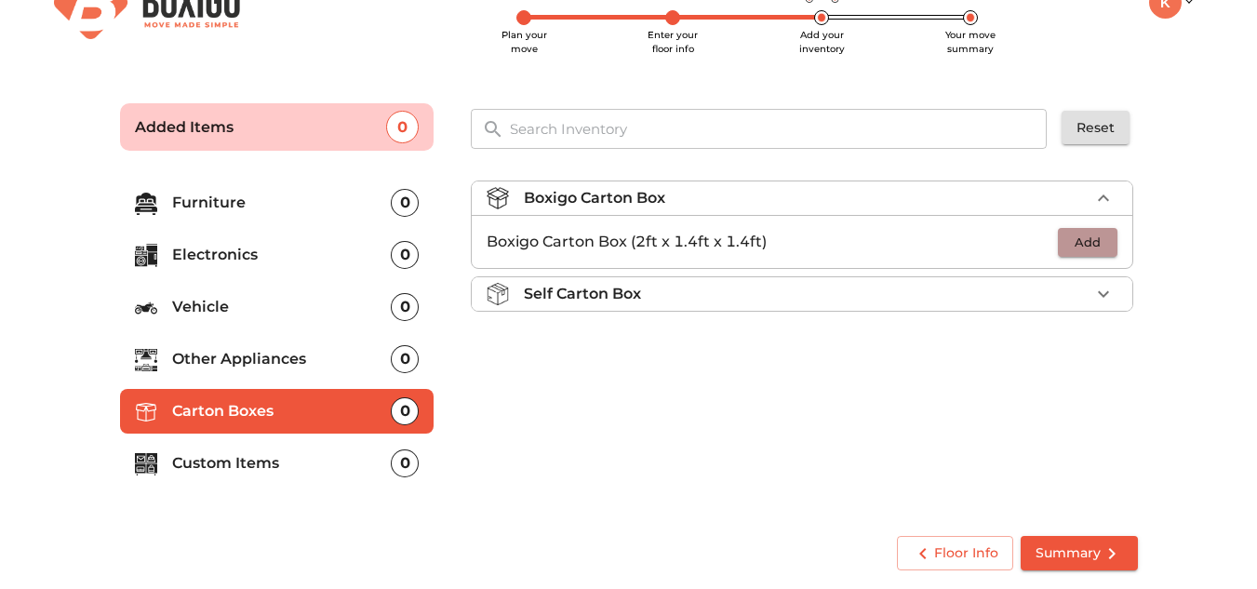
click at [1081, 236] on span "Add" at bounding box center [1087, 242] width 41 height 21
click at [1101, 246] on icon "button" at bounding box center [1103, 242] width 22 height 22
click at [1044, 244] on icon "button" at bounding box center [1046, 242] width 22 height 22
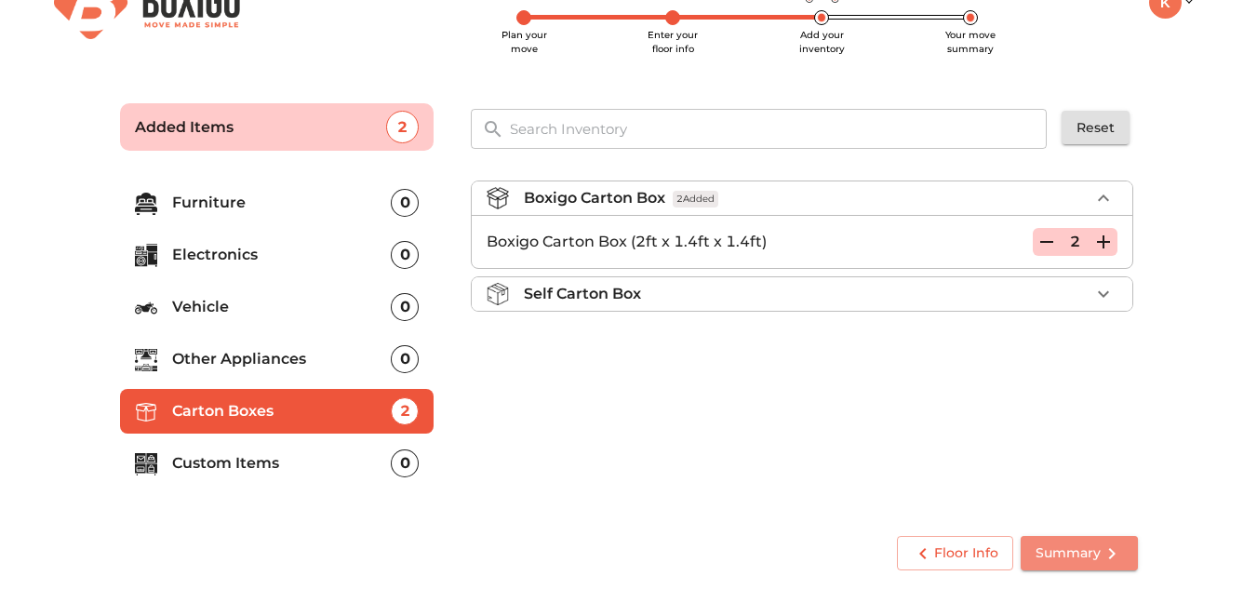
click at [1065, 558] on span "Summary" at bounding box center [1078, 552] width 87 height 23
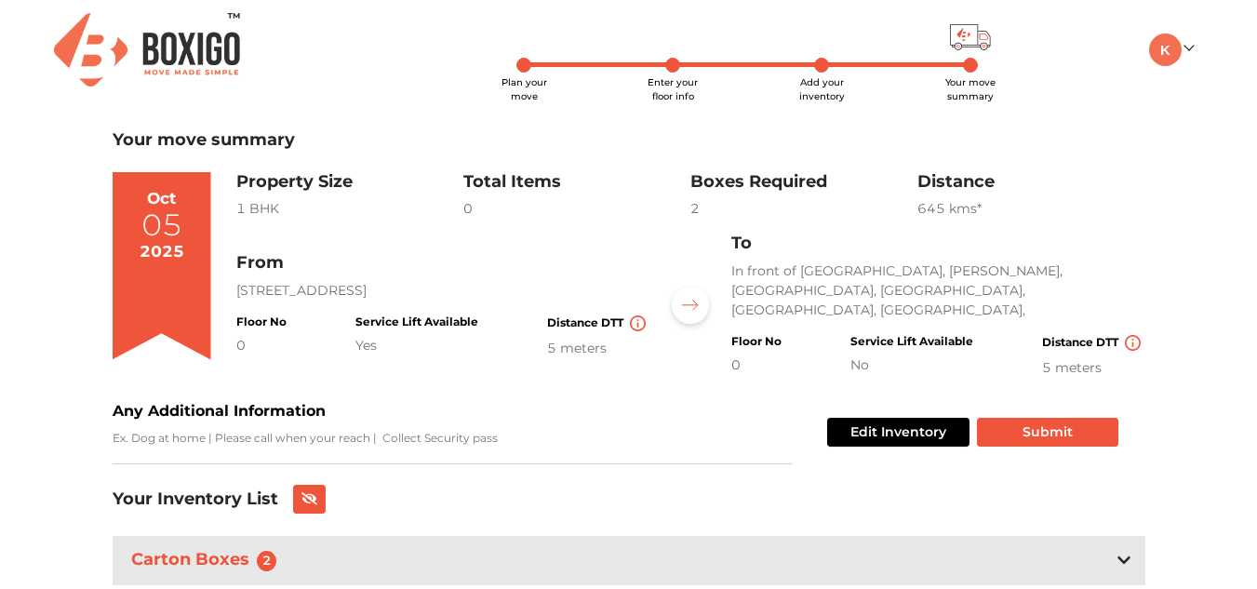
scroll to position [60, 0]
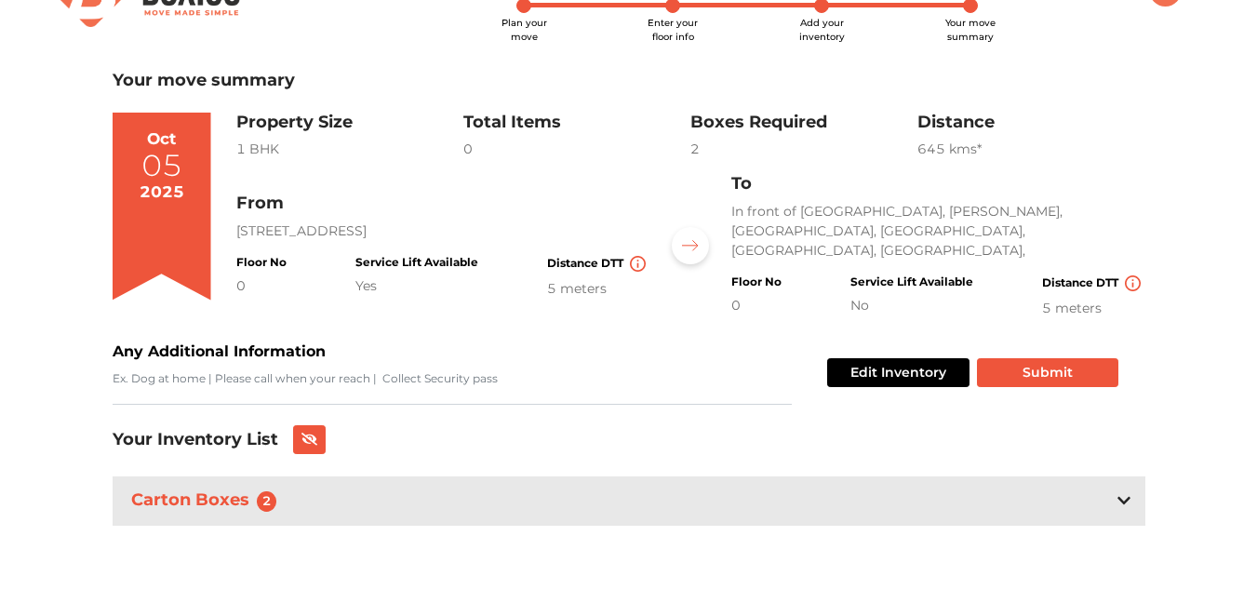
click at [711, 506] on div "Carton Boxes 2" at bounding box center [629, 500] width 1033 height 49
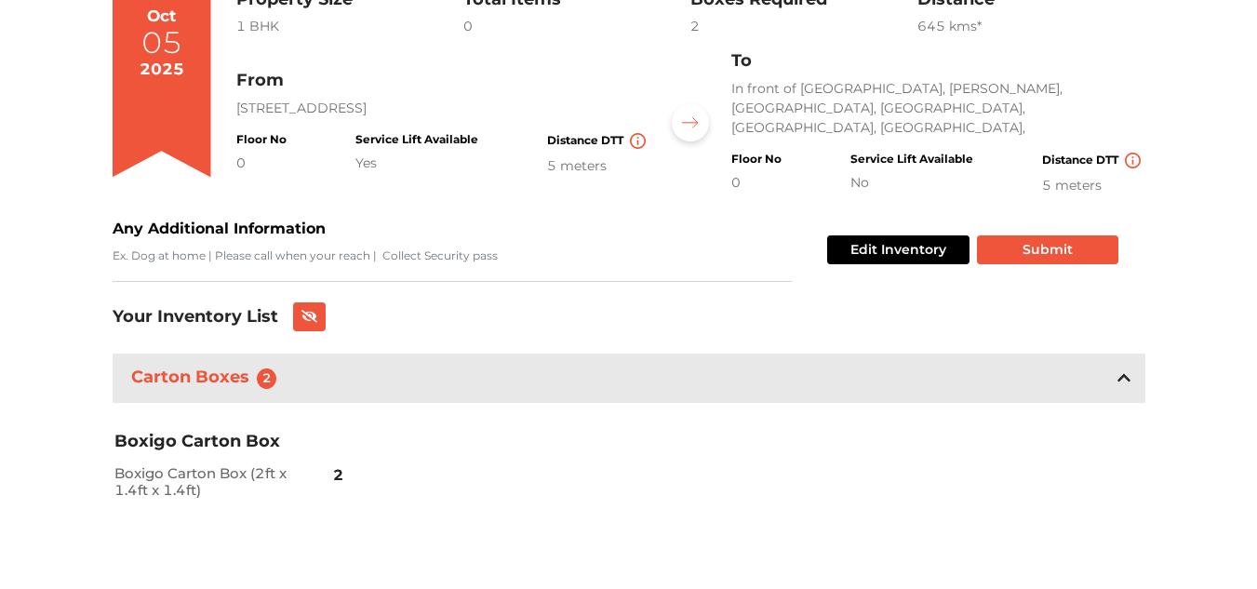
scroll to position [0, 0]
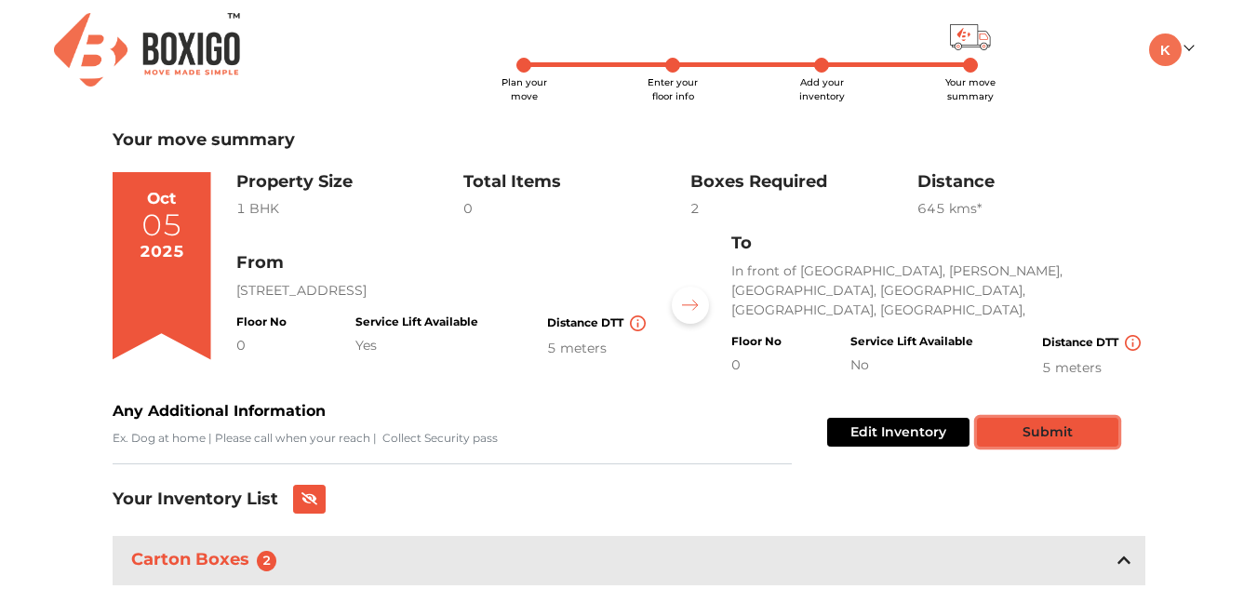
click at [1020, 426] on button "Submit" at bounding box center [1047, 432] width 141 height 29
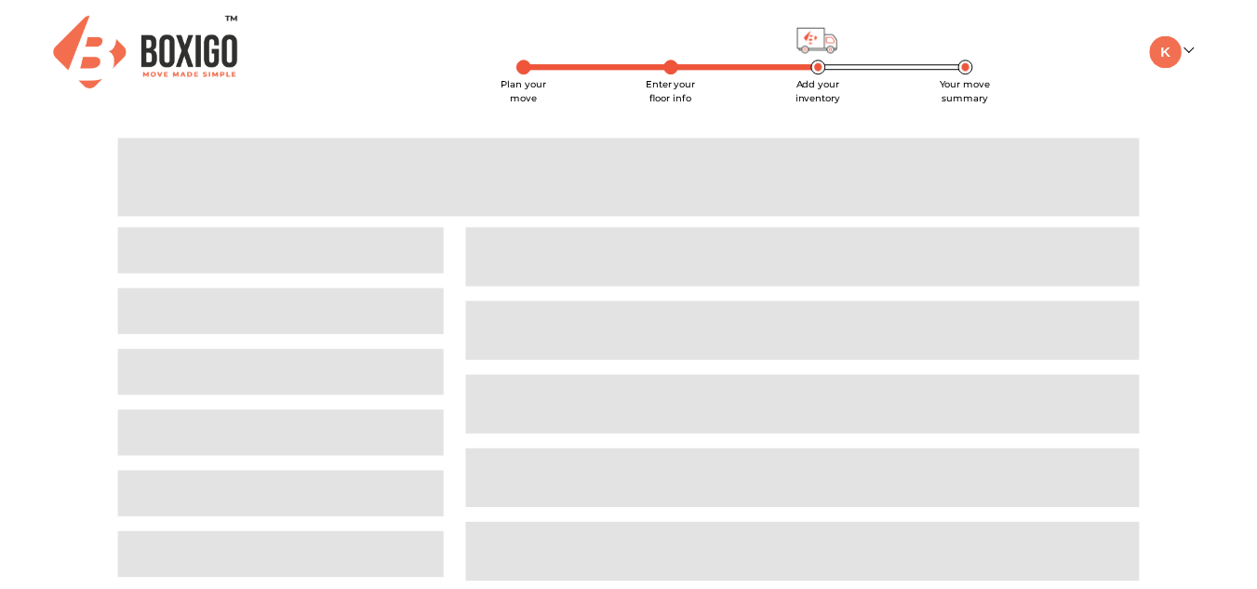
scroll to position [47, 0]
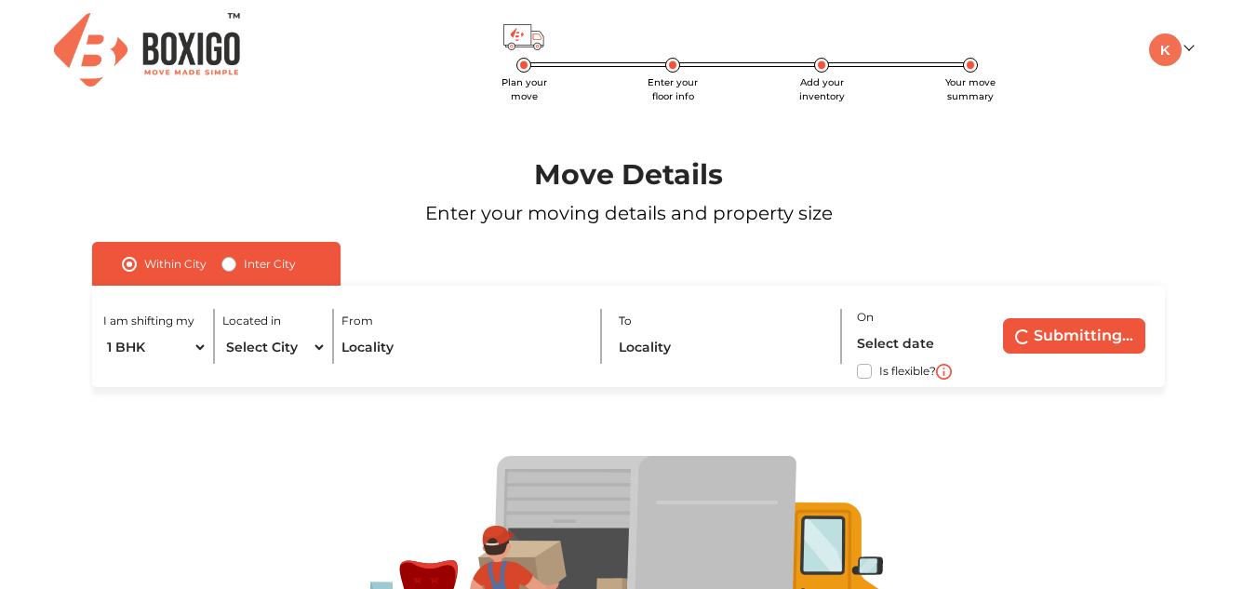
radio input "false"
radio input "true"
